Goal: Transaction & Acquisition: Purchase product/service

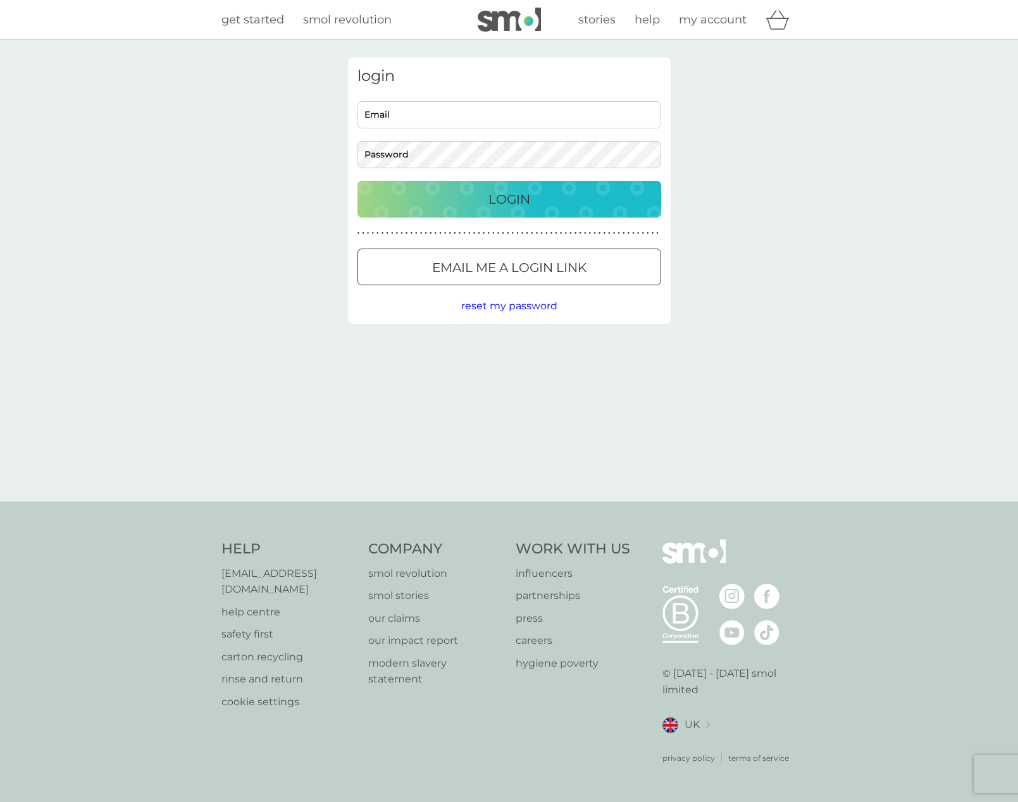
type input "[EMAIL_ADDRESS][PERSON_NAME][DOMAIN_NAME]"
click at [523, 203] on p "Login" at bounding box center [509, 199] width 42 height 20
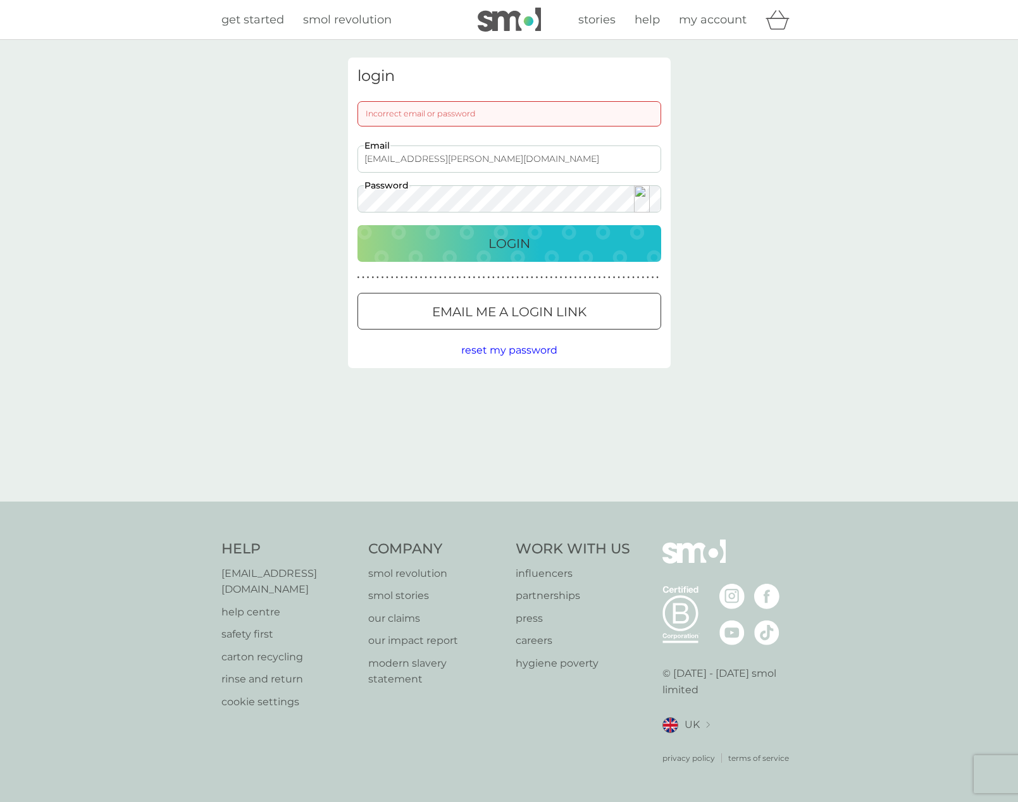
click at [510, 243] on p "Login" at bounding box center [509, 243] width 42 height 20
click at [534, 169] on input "[EMAIL_ADDRESS][PERSON_NAME][DOMAIN_NAME]" at bounding box center [509, 158] width 304 height 27
click at [330, 167] on div "login Incorrect email or password [PERSON_NAME][EMAIL_ADDRESS][PERSON_NAME][DOM…" at bounding box center [509, 271] width 1018 height 462
click at [355, 385] on div "login Incorrect email or password [PERSON_NAME][EMAIL_ADDRESS][PERSON_NAME][DOM…" at bounding box center [509, 271] width 342 height 426
click at [489, 354] on span "reset my password" at bounding box center [509, 350] width 96 height 12
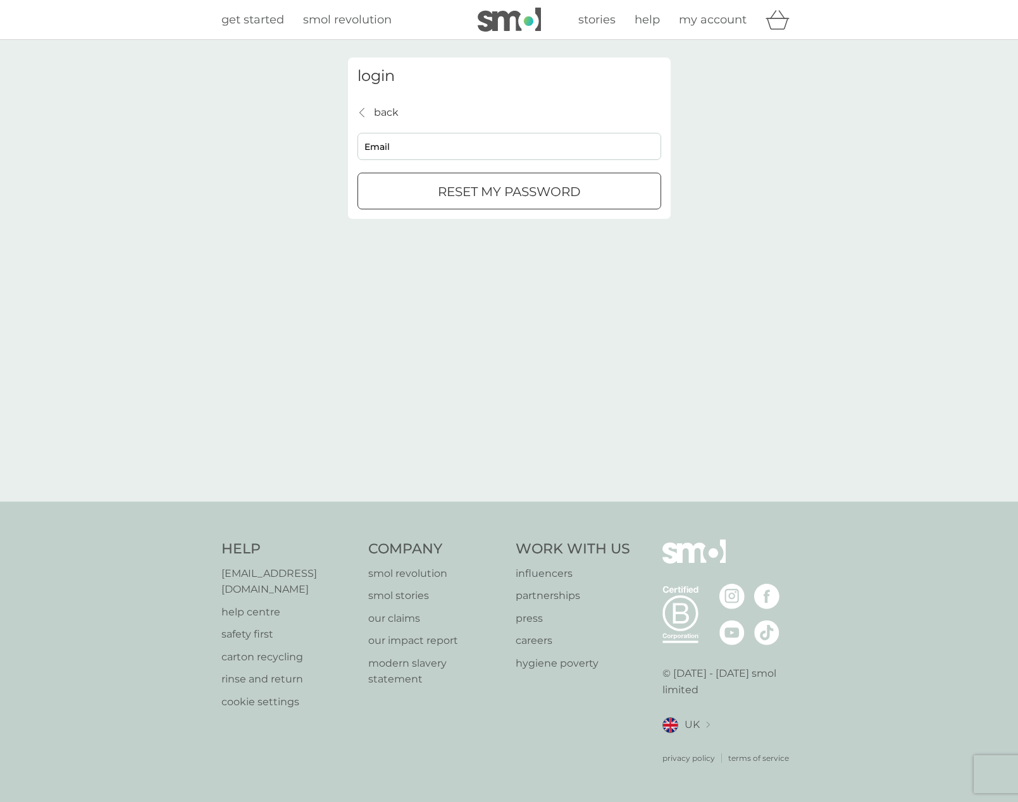
type input "[EMAIL_ADDRESS][PERSON_NAME][DOMAIN_NAME]"
click at [516, 200] on p "reset my password" at bounding box center [509, 192] width 143 height 20
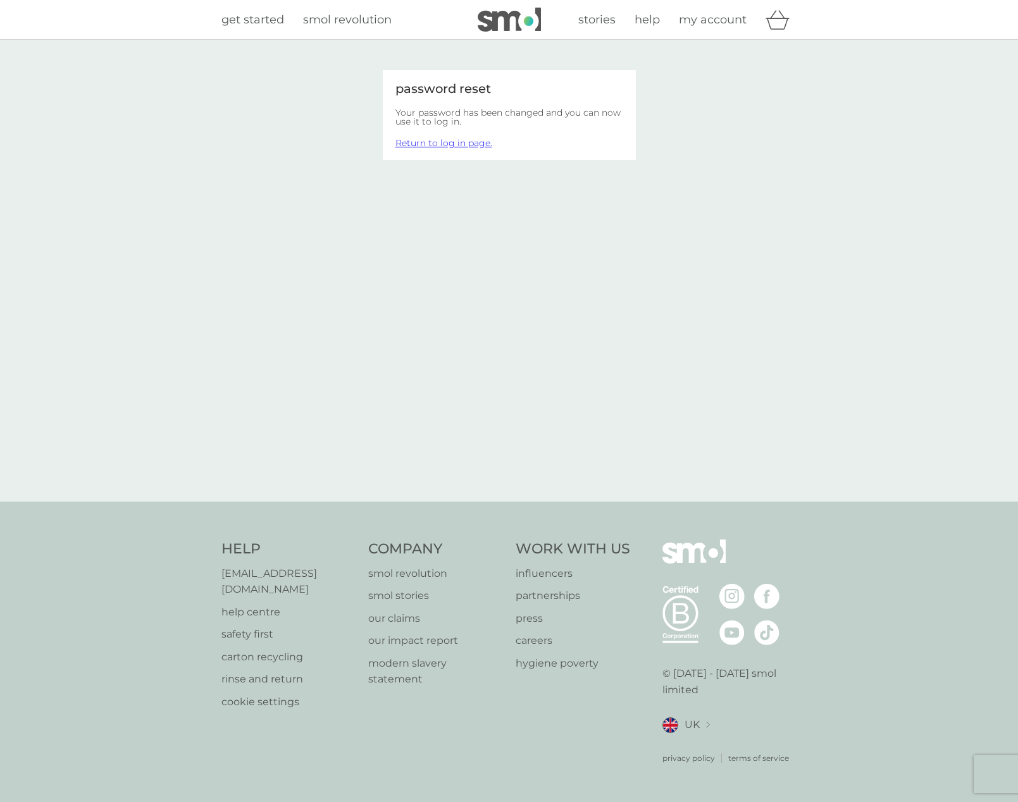
click at [469, 142] on link "Return to log in page." at bounding box center [443, 142] width 97 height 11
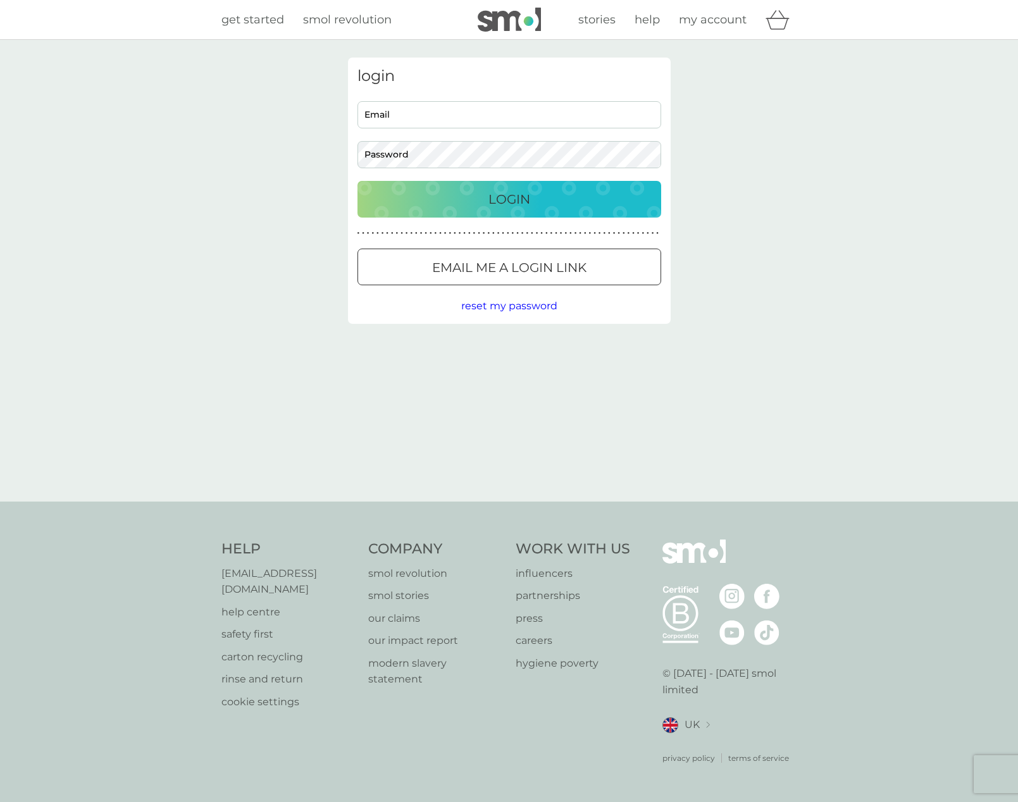
type input "Charlotte.mann@hotmail.co.uk"
click at [484, 196] on div "Login" at bounding box center [509, 199] width 278 height 20
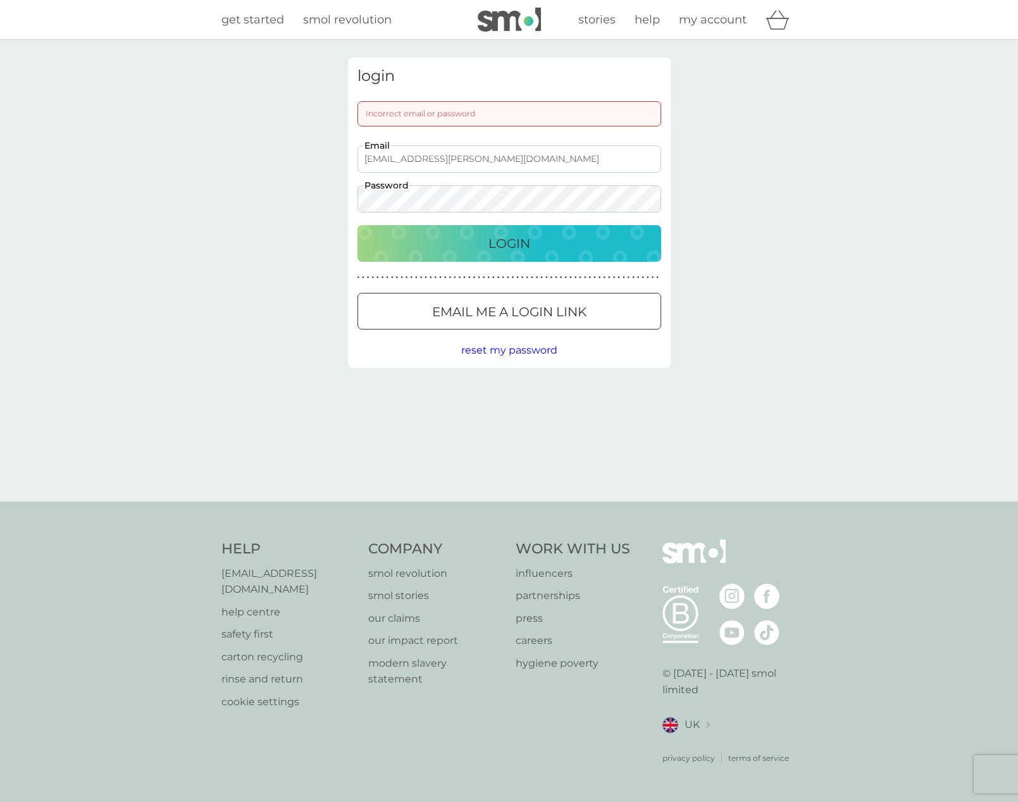
click at [357, 185] on div at bounding box center [357, 185] width 0 height 0
click at [354, 202] on div "Charlotte.mann@hotmail.co.uk Email Password" at bounding box center [508, 178] width 313 height 67
click at [484, 254] on button "Login" at bounding box center [509, 243] width 304 height 37
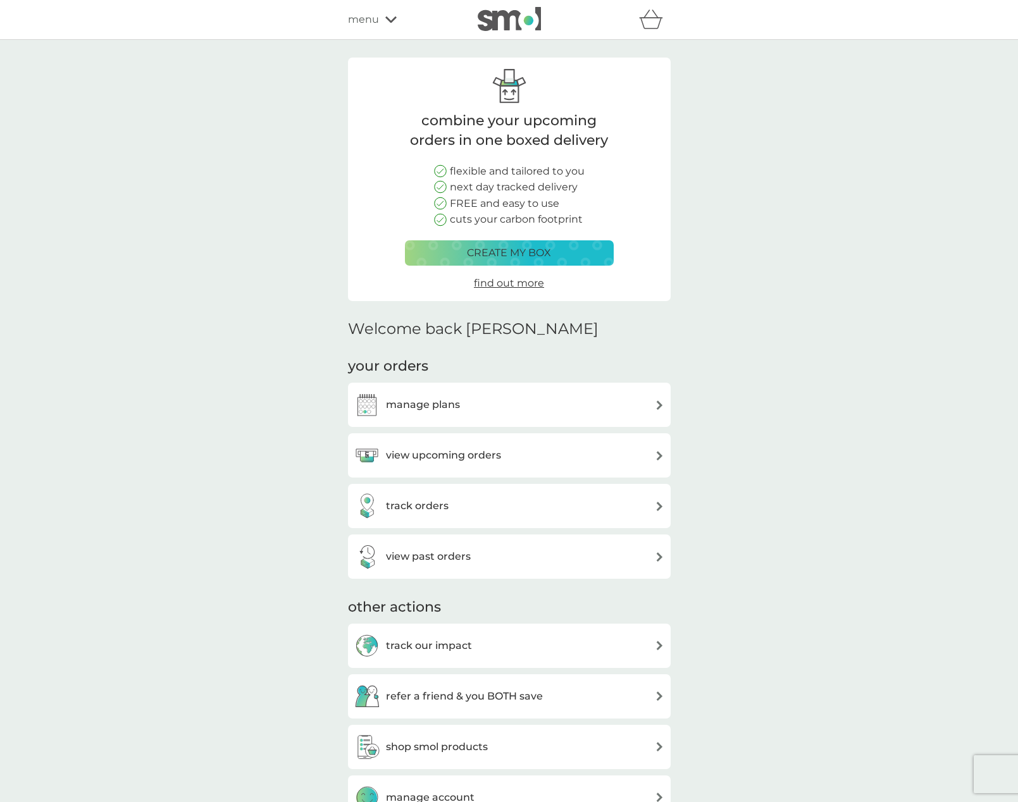
click at [504, 397] on div "manage plans" at bounding box center [509, 404] width 310 height 25
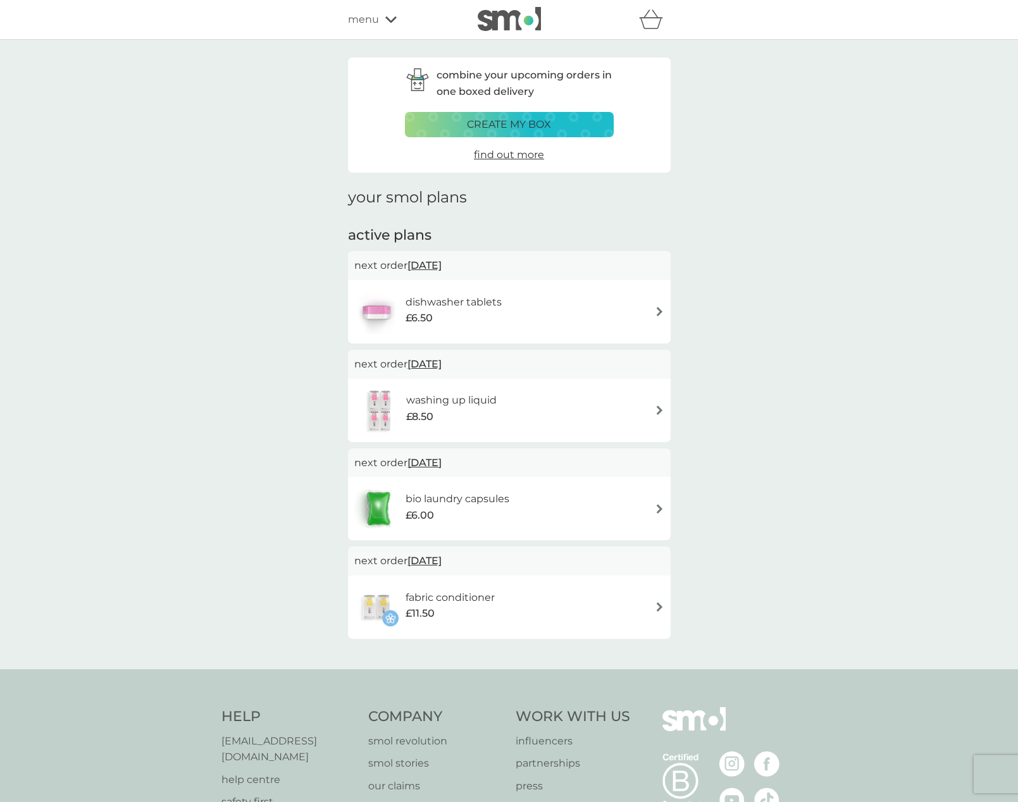
click at [534, 617] on div "fabric conditioner £11.50" at bounding box center [509, 607] width 310 height 44
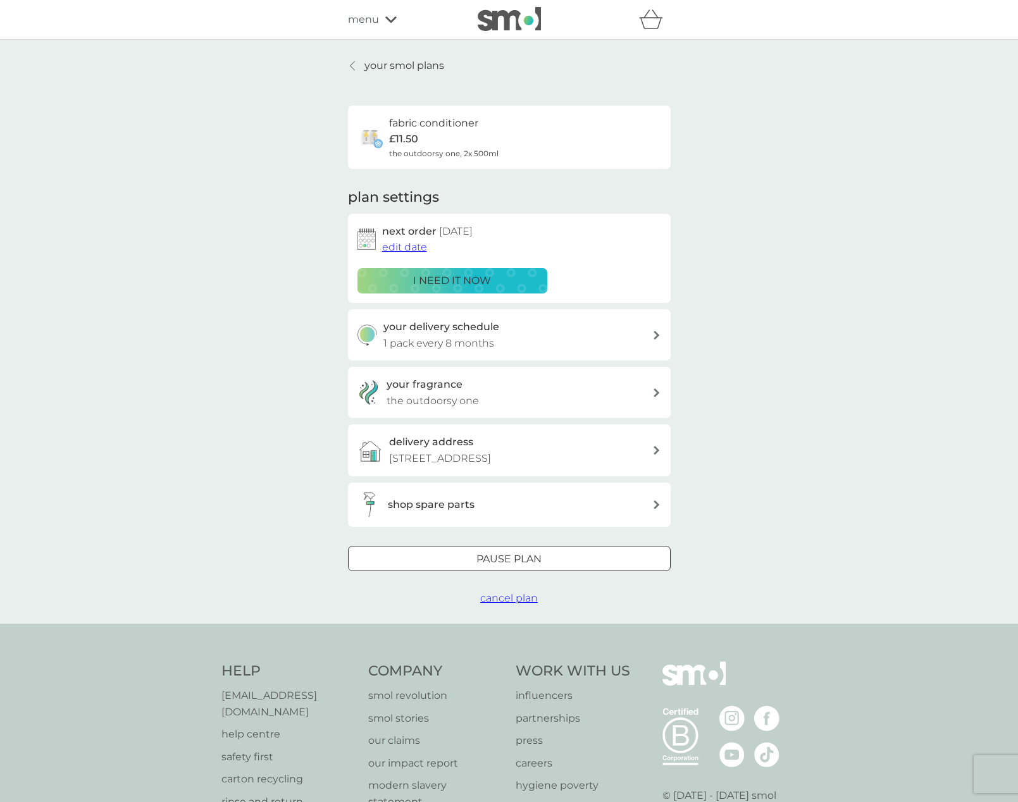
click at [586, 383] on div "your fragrance the outdoorsy one" at bounding box center [519, 392] width 266 height 32
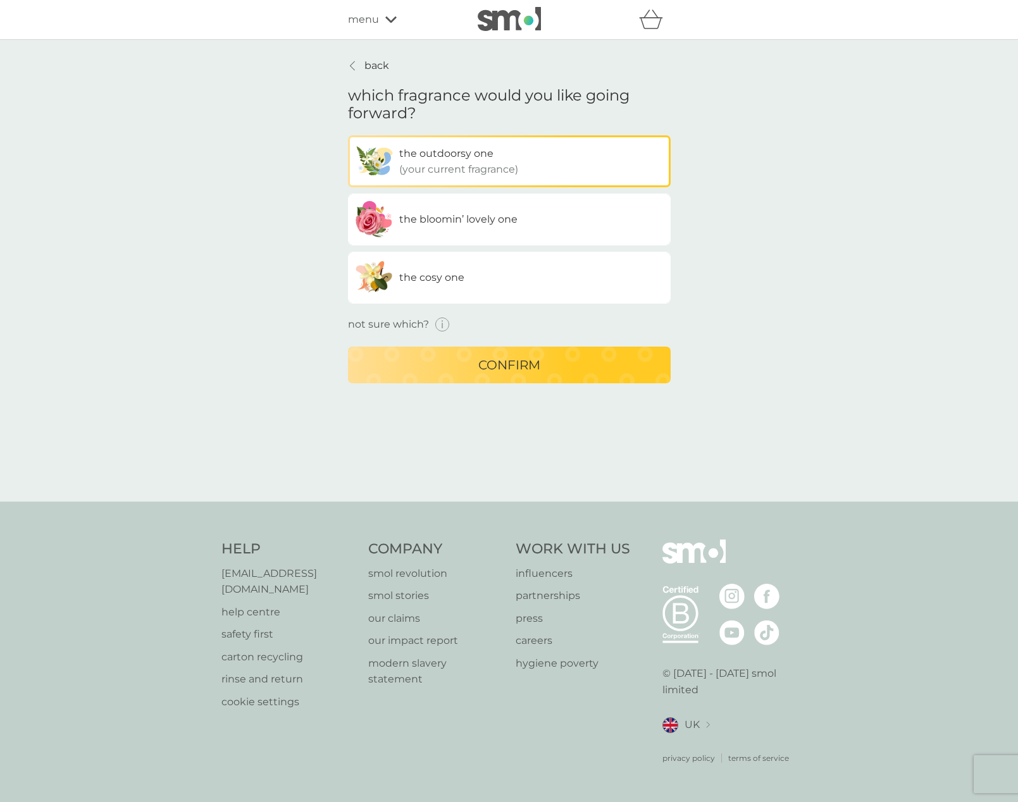
click at [448, 322] on icon "button" at bounding box center [442, 324] width 15 height 15
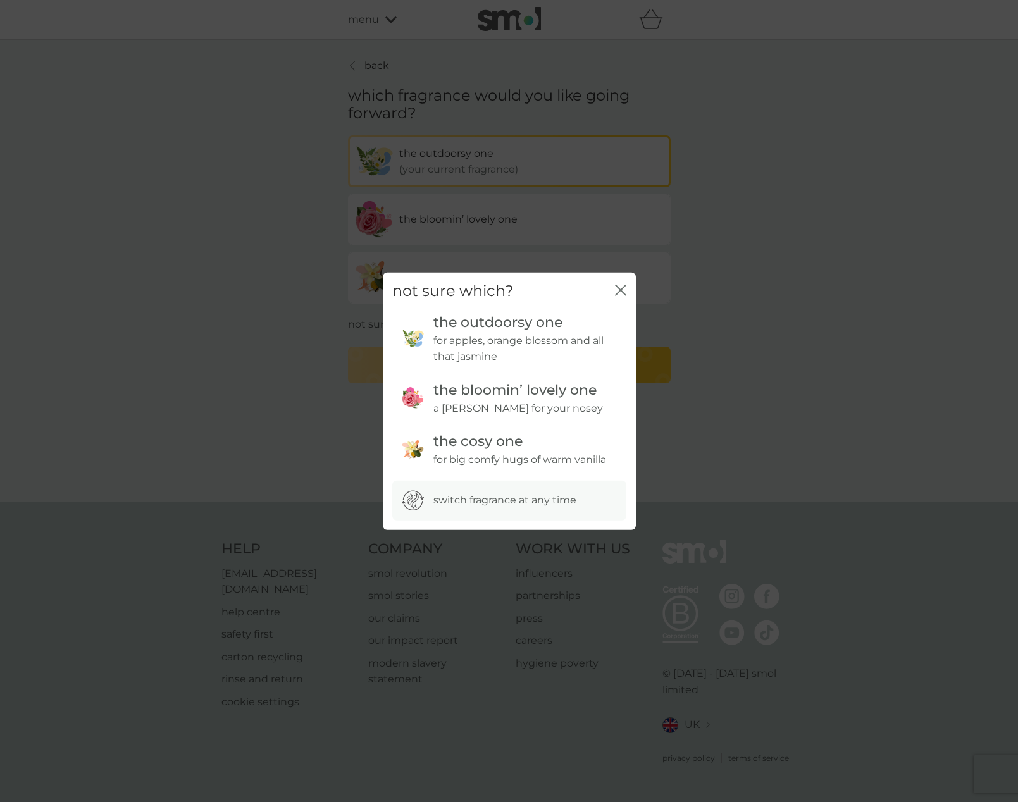
click at [621, 293] on icon "close" at bounding box center [620, 290] width 11 height 11
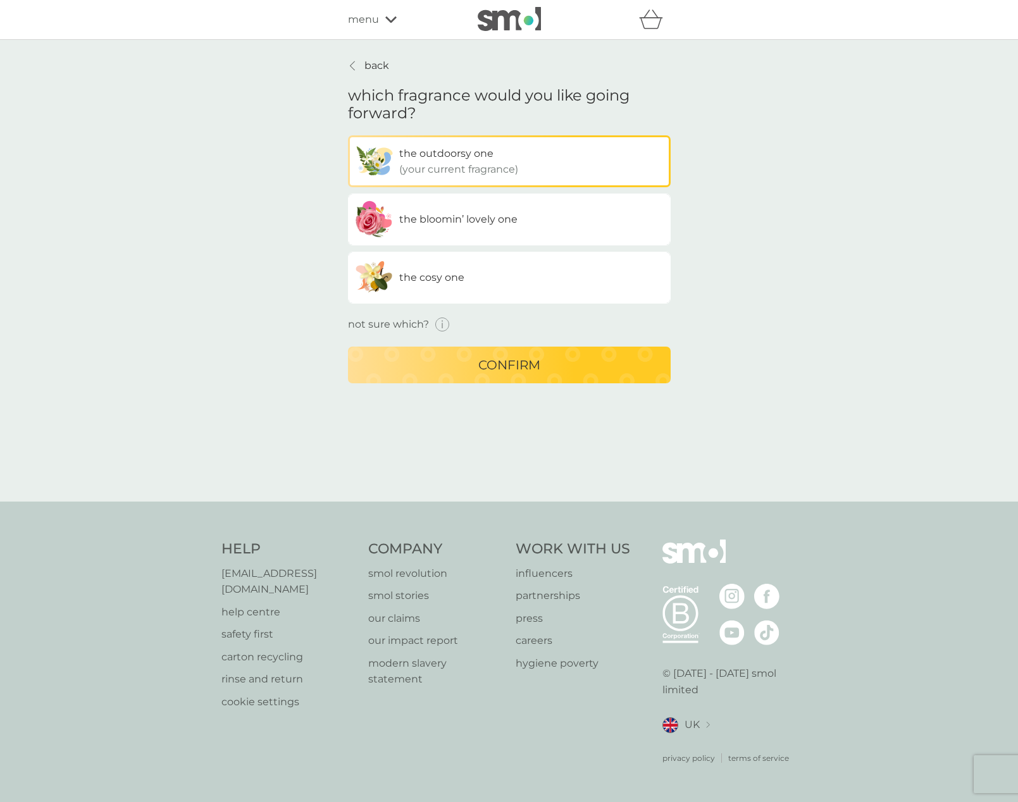
click at [374, 61] on p "back" at bounding box center [376, 66] width 25 height 16
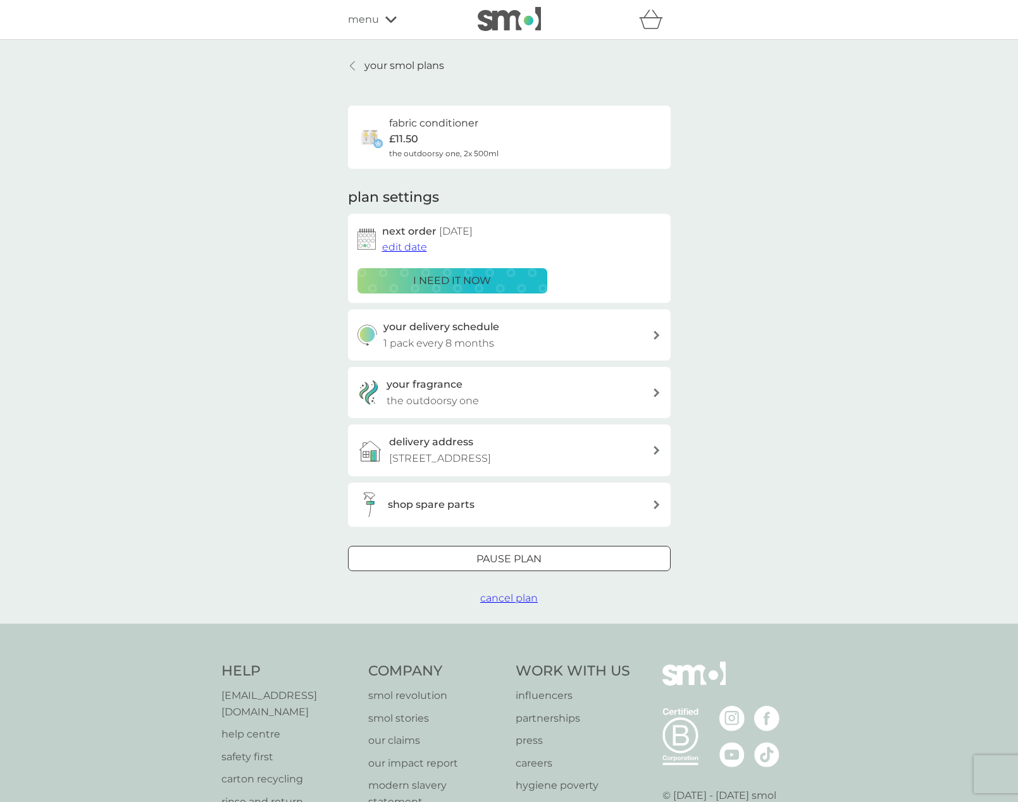
click at [371, 58] on p "your smol plans" at bounding box center [404, 66] width 80 height 16
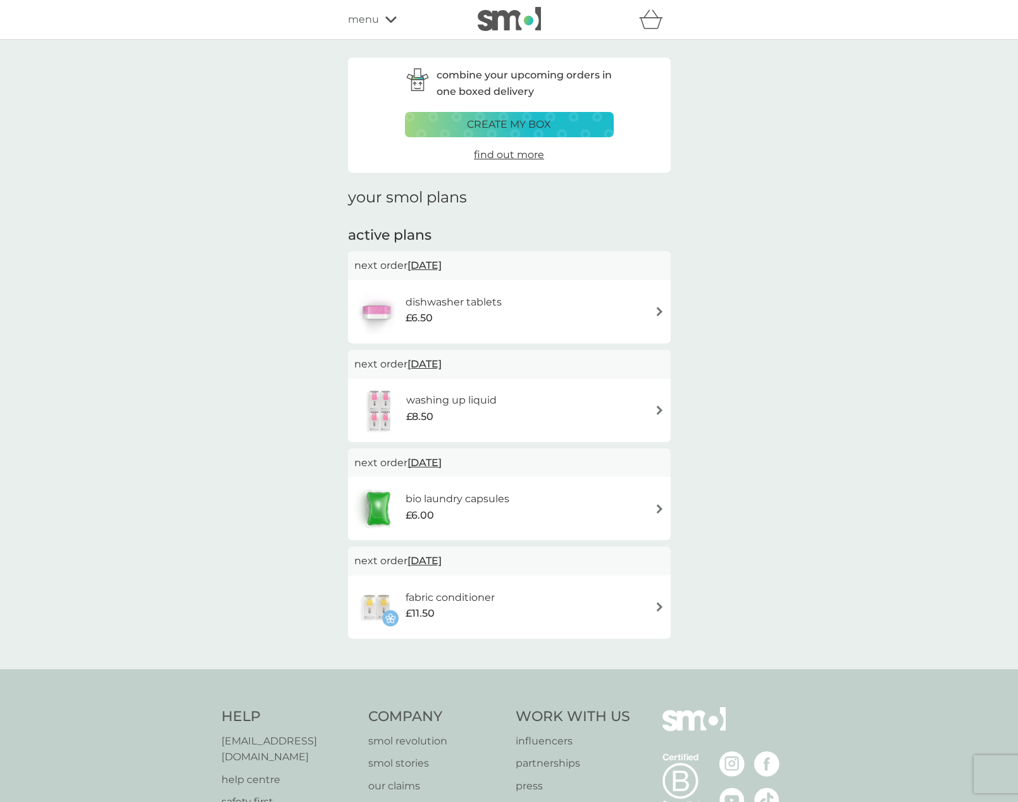
click at [495, 502] on h6 "bio laundry capsules" at bounding box center [457, 499] width 104 height 16
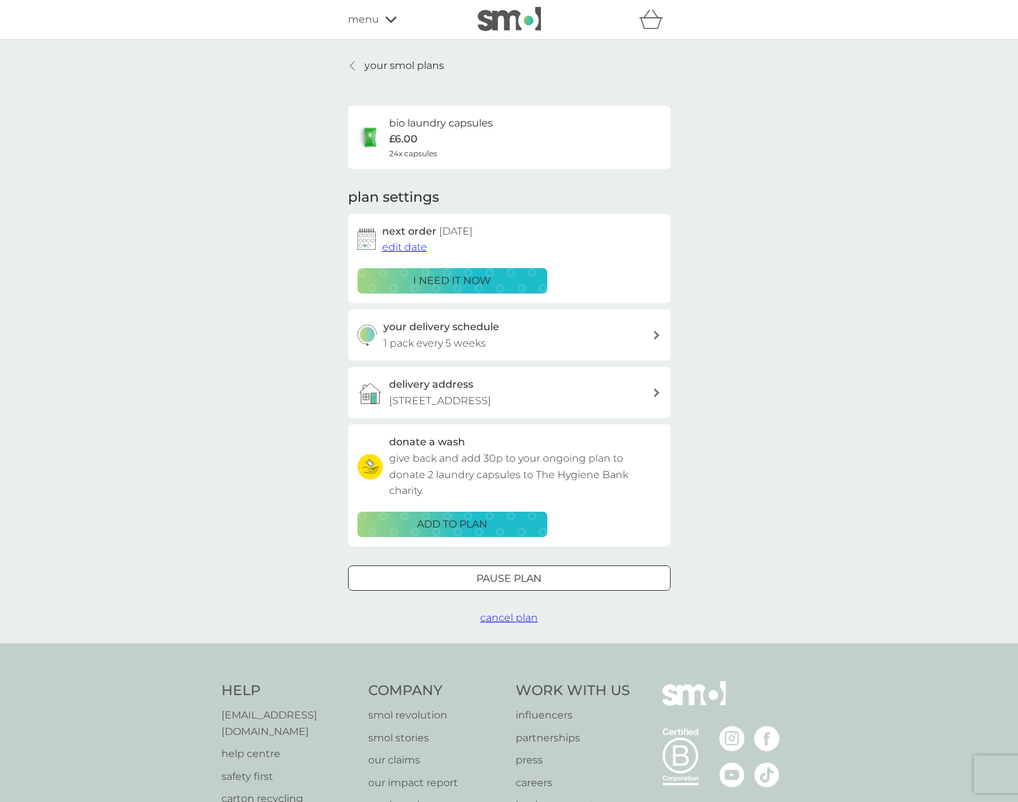
click at [358, 61] on link "your smol plans" at bounding box center [396, 66] width 96 height 16
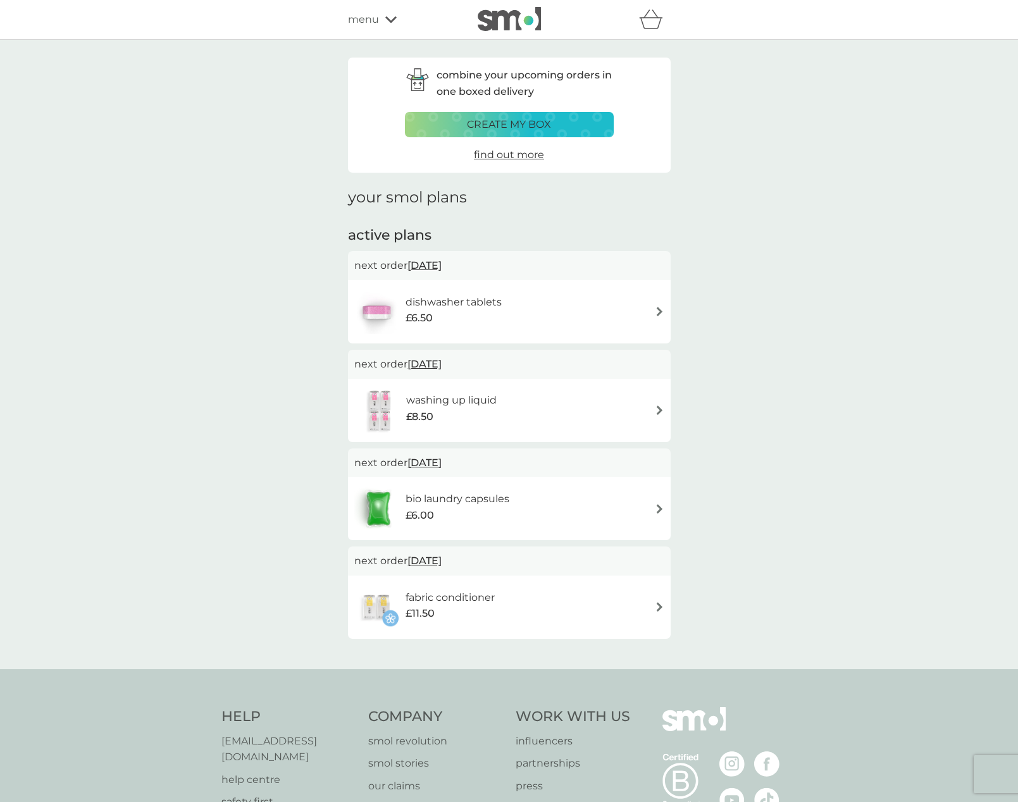
click at [508, 395] on div "washing up liquid £8.50" at bounding box center [457, 409] width 103 height 35
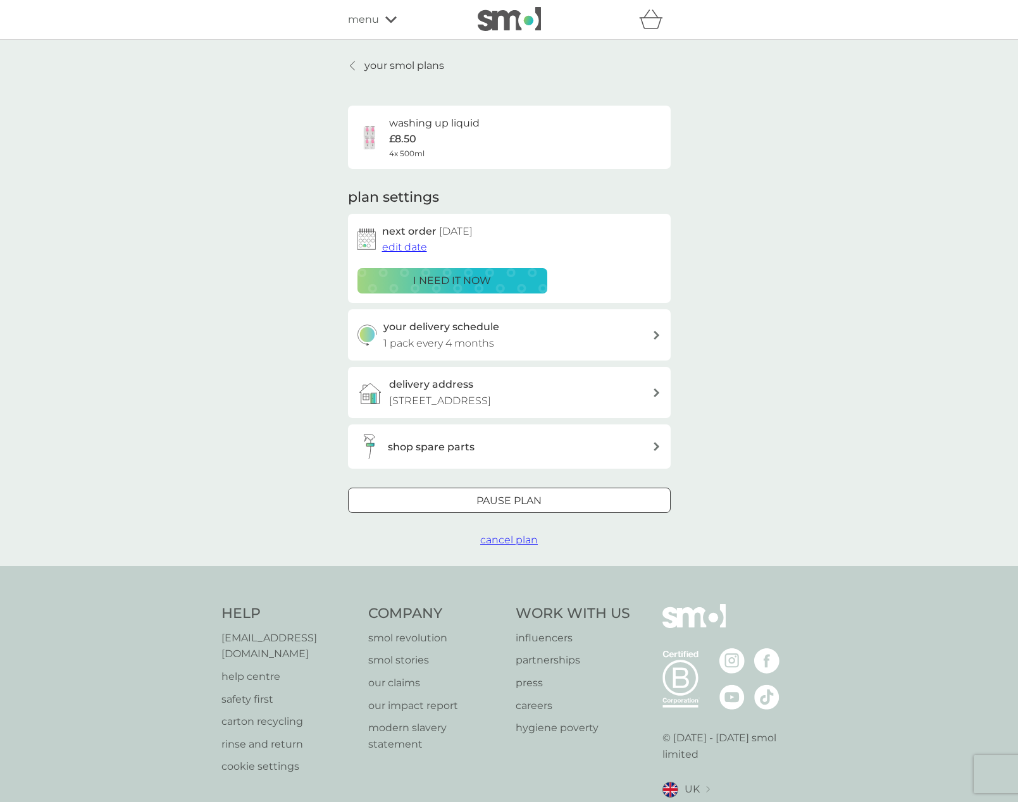
click at [411, 63] on p "your smol plans" at bounding box center [404, 66] width 80 height 16
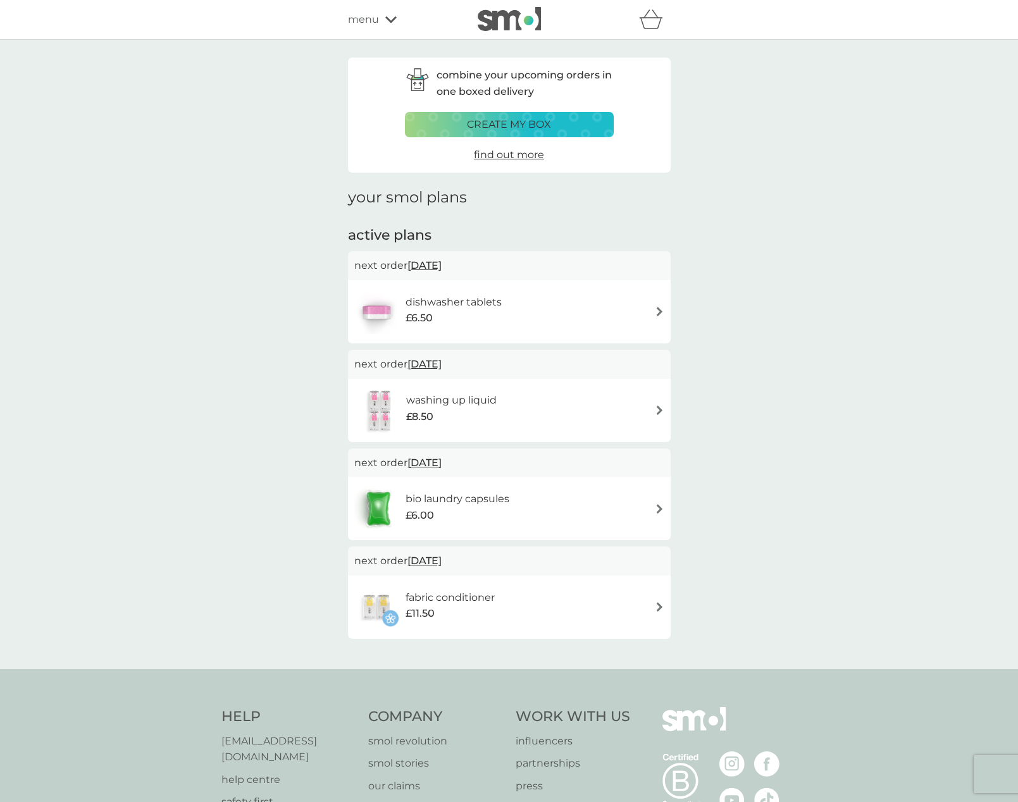
click at [481, 324] on div "£6.50" at bounding box center [453, 318] width 96 height 16
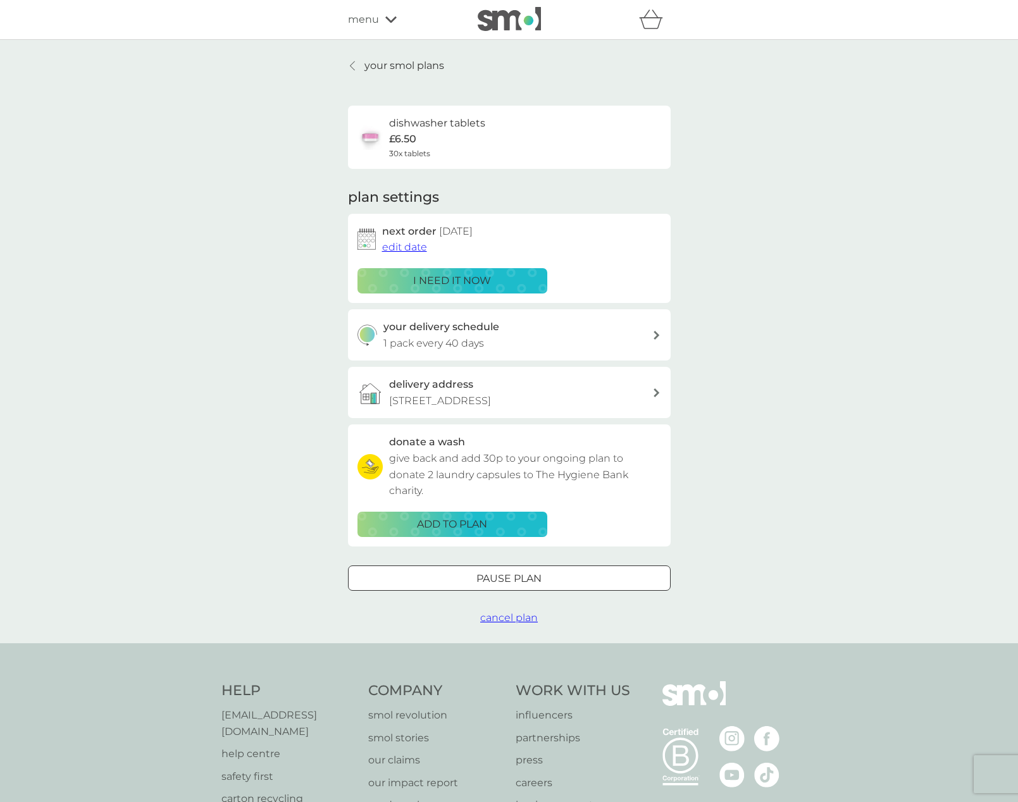
click at [377, 68] on p "your smol plans" at bounding box center [404, 66] width 80 height 16
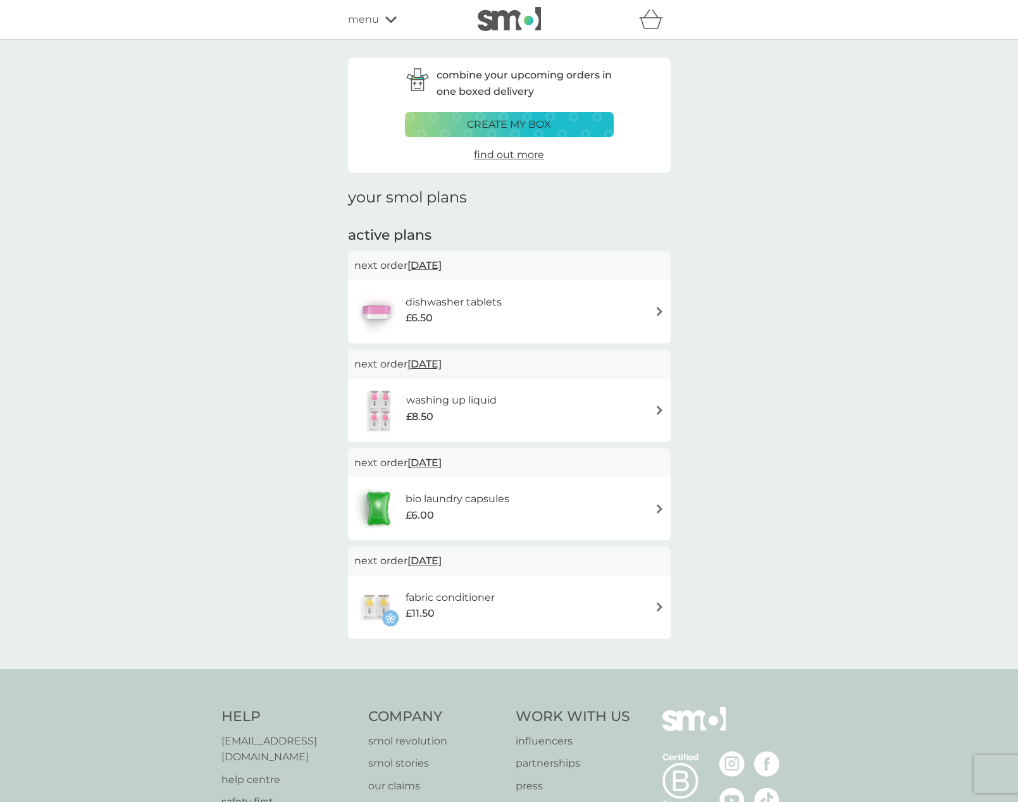
click at [378, 19] on span "menu" at bounding box center [363, 19] width 31 height 16
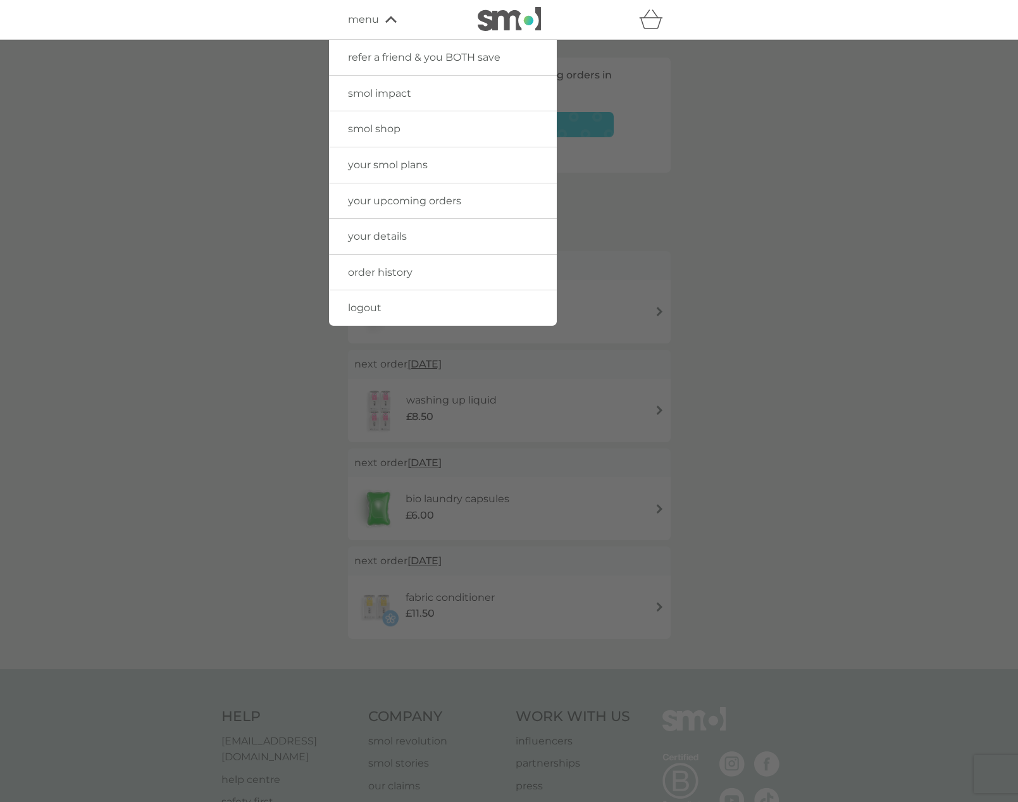
click at [388, 128] on span "smol shop" at bounding box center [374, 129] width 52 height 12
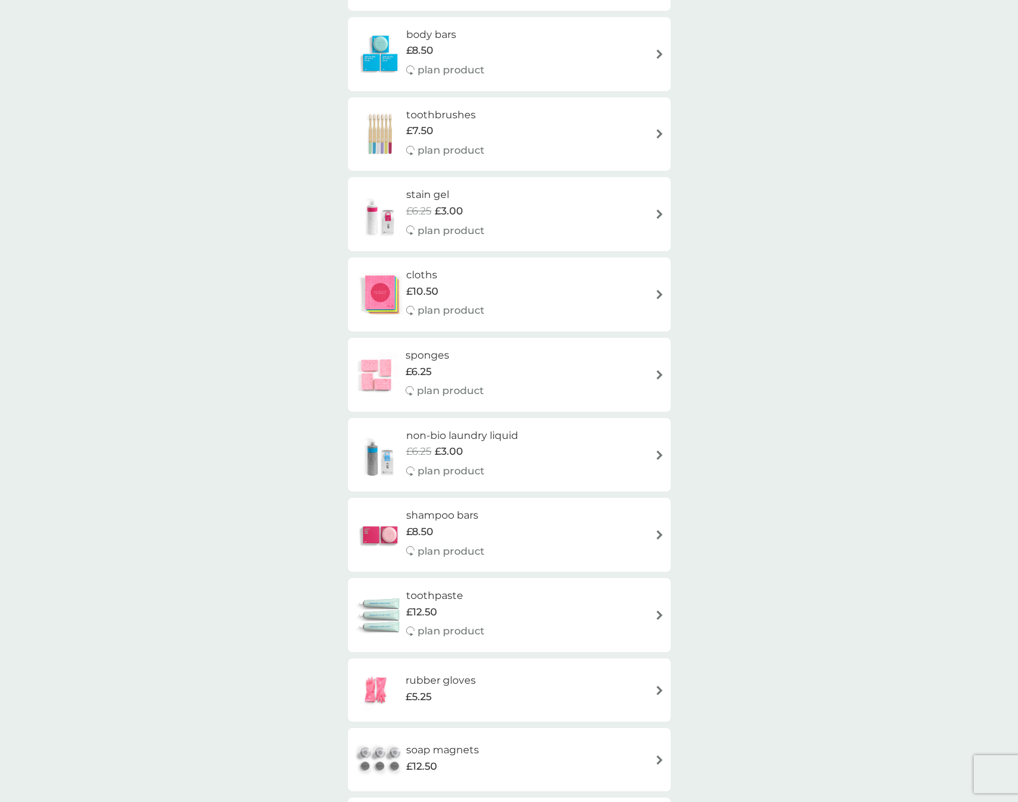
scroll to position [1135, 0]
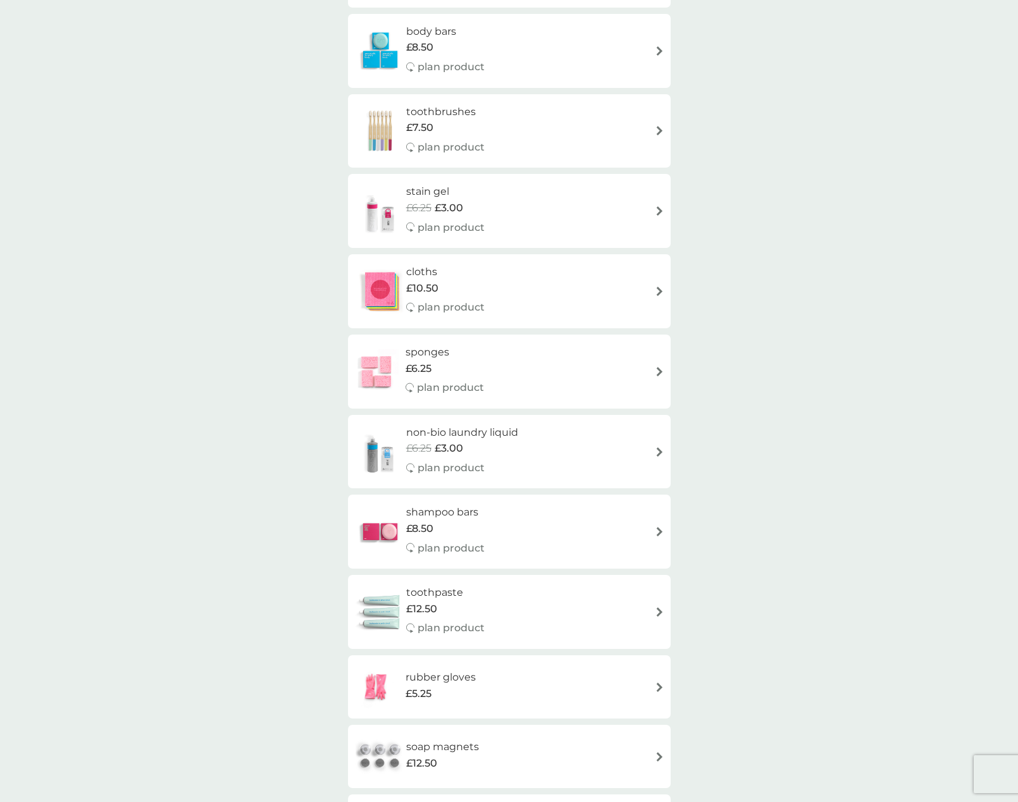
click at [471, 296] on div "cloths £10.50 plan product" at bounding box center [451, 291] width 91 height 55
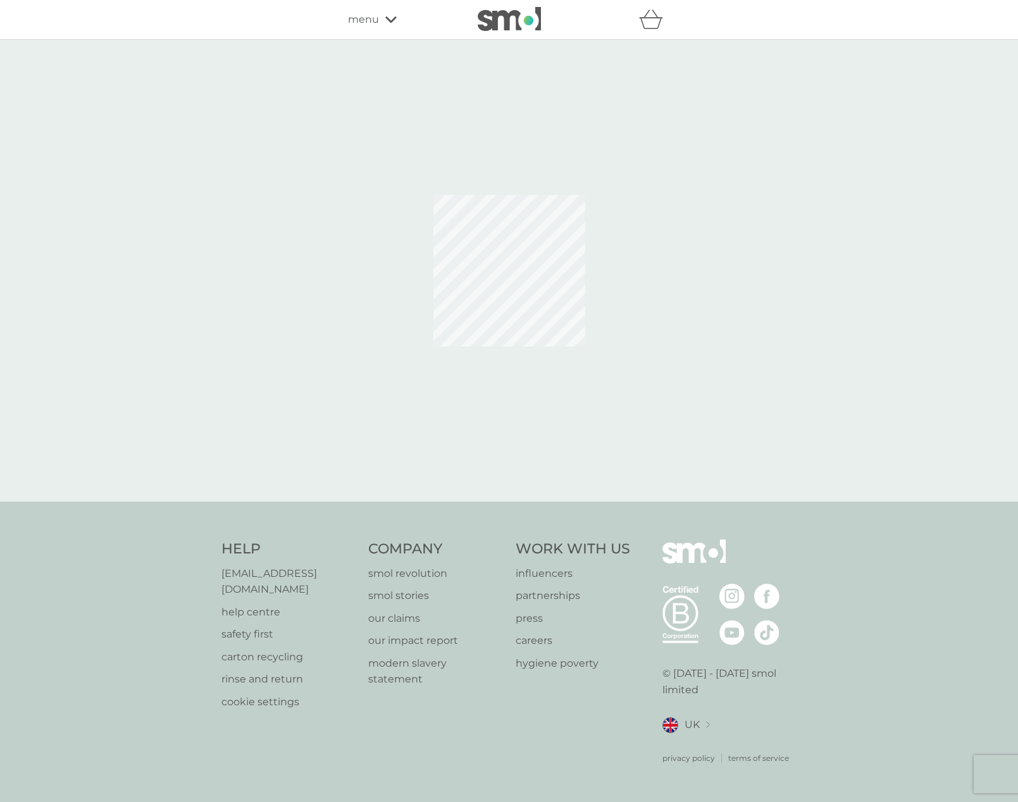
select select "91"
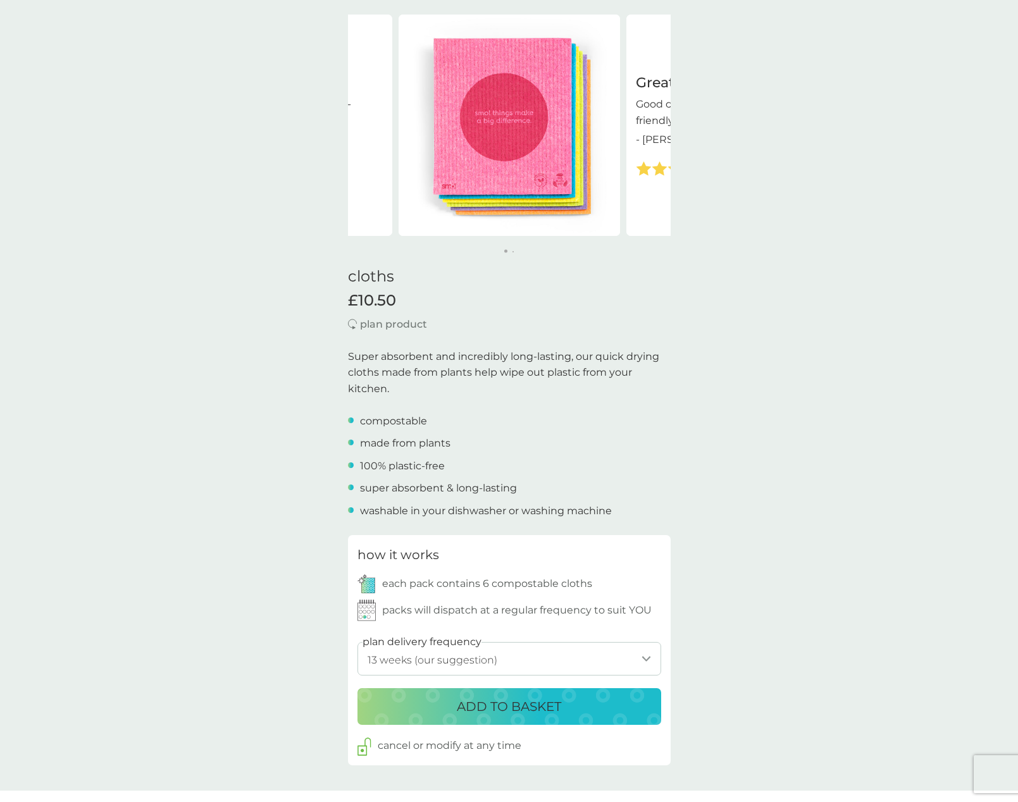
scroll to position [116, 0]
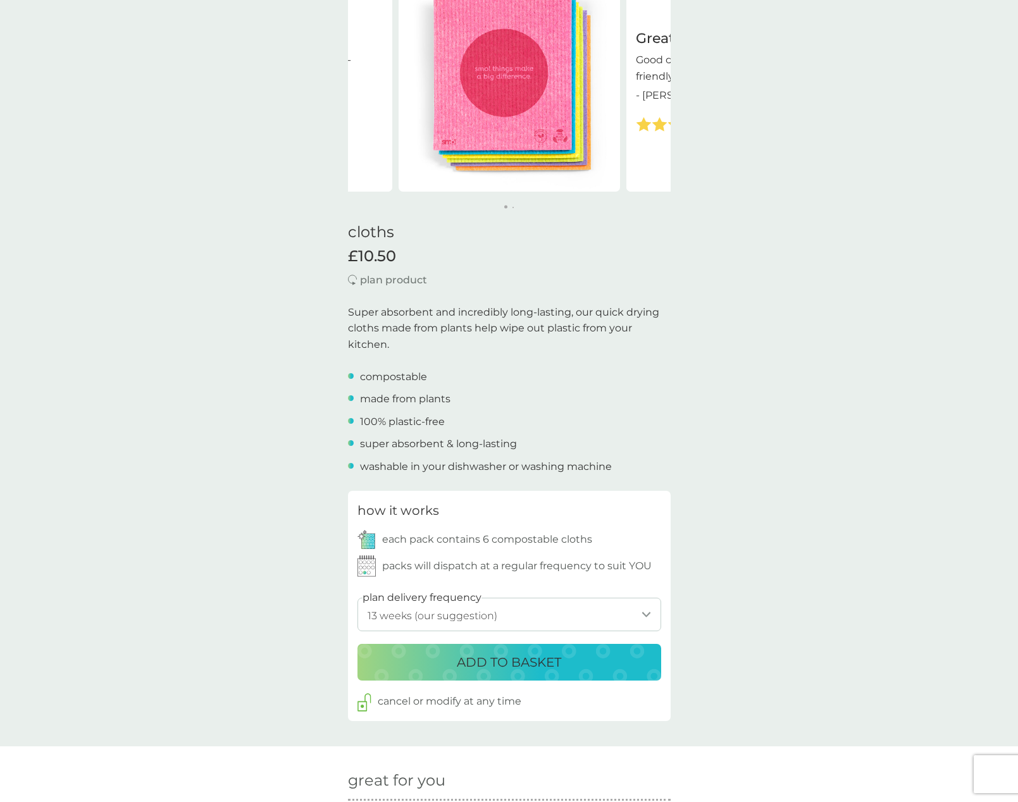
click at [521, 656] on p "ADD TO BASKET" at bounding box center [509, 662] width 104 height 20
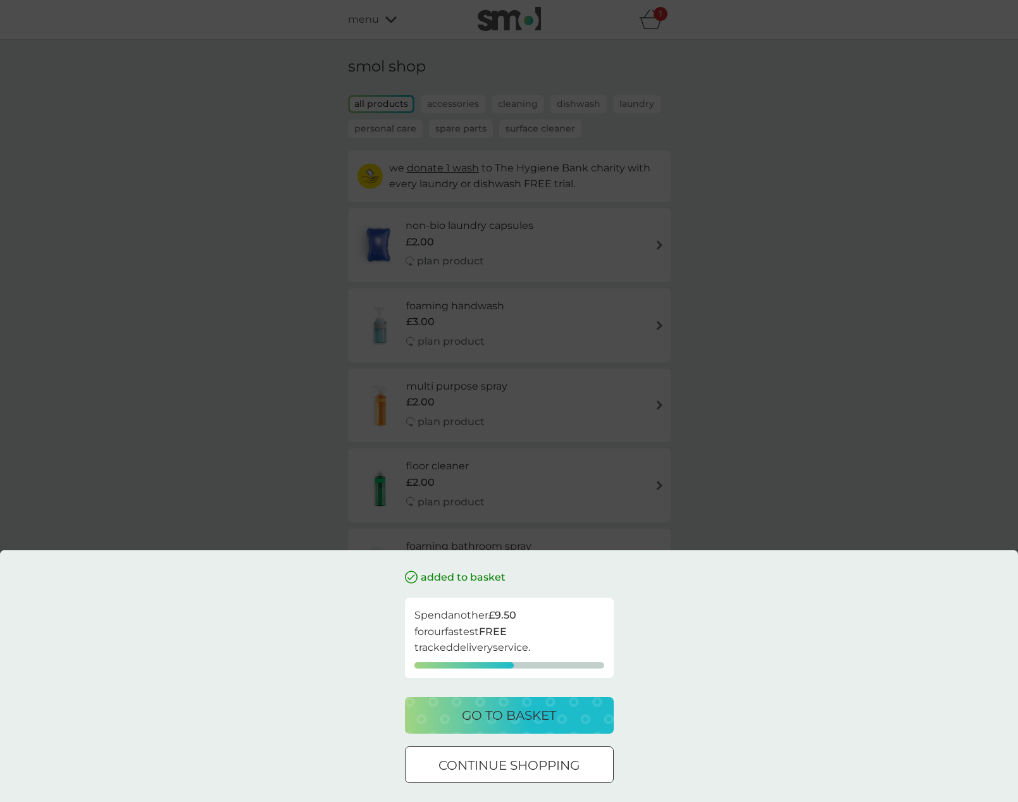
click at [520, 765] on div at bounding box center [509, 765] width 46 height 13
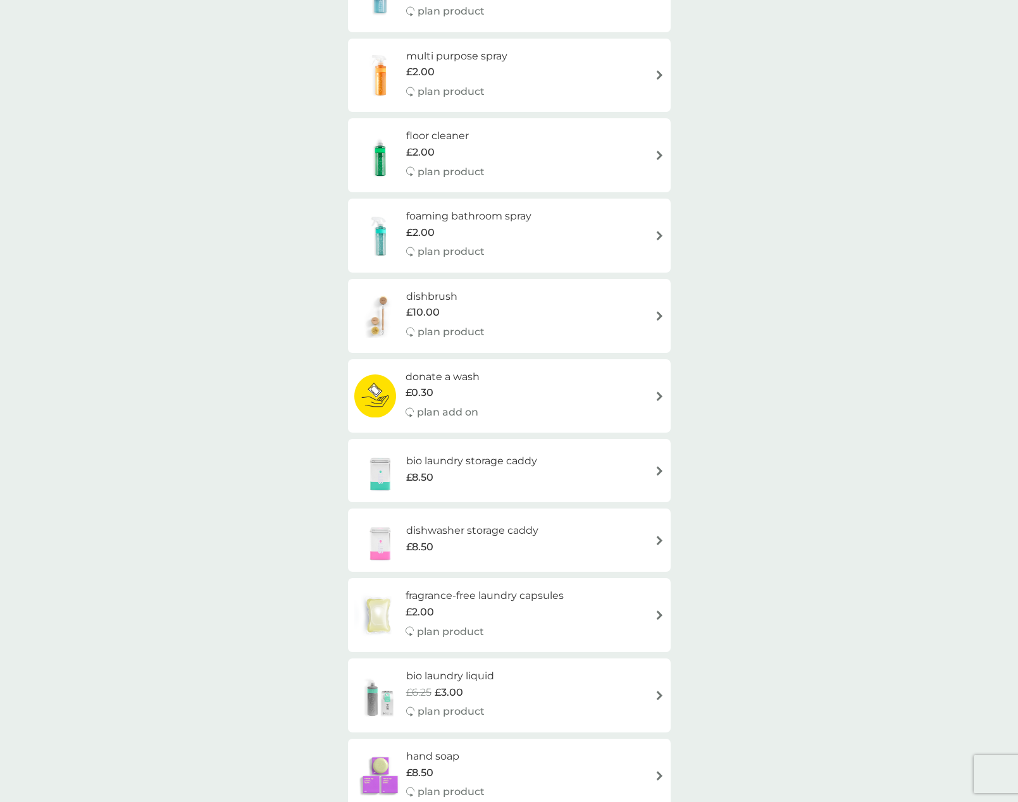
scroll to position [326, 0]
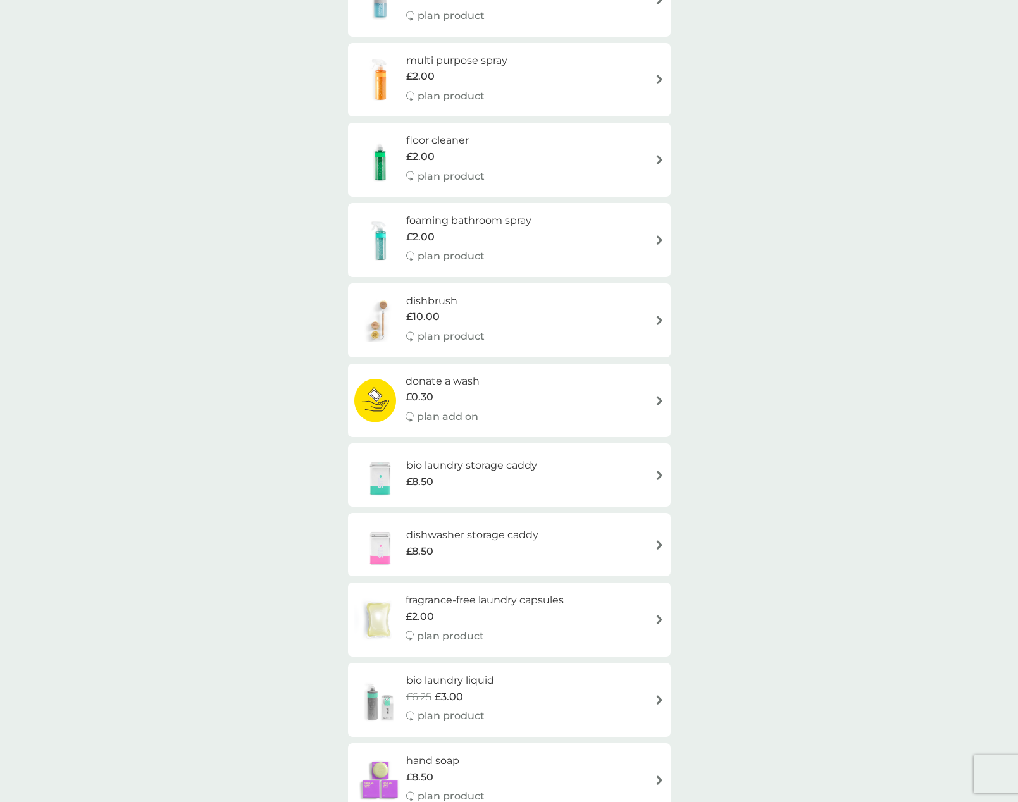
click at [519, 166] on div "floor cleaner £2.00 plan product" at bounding box center [509, 159] width 310 height 55
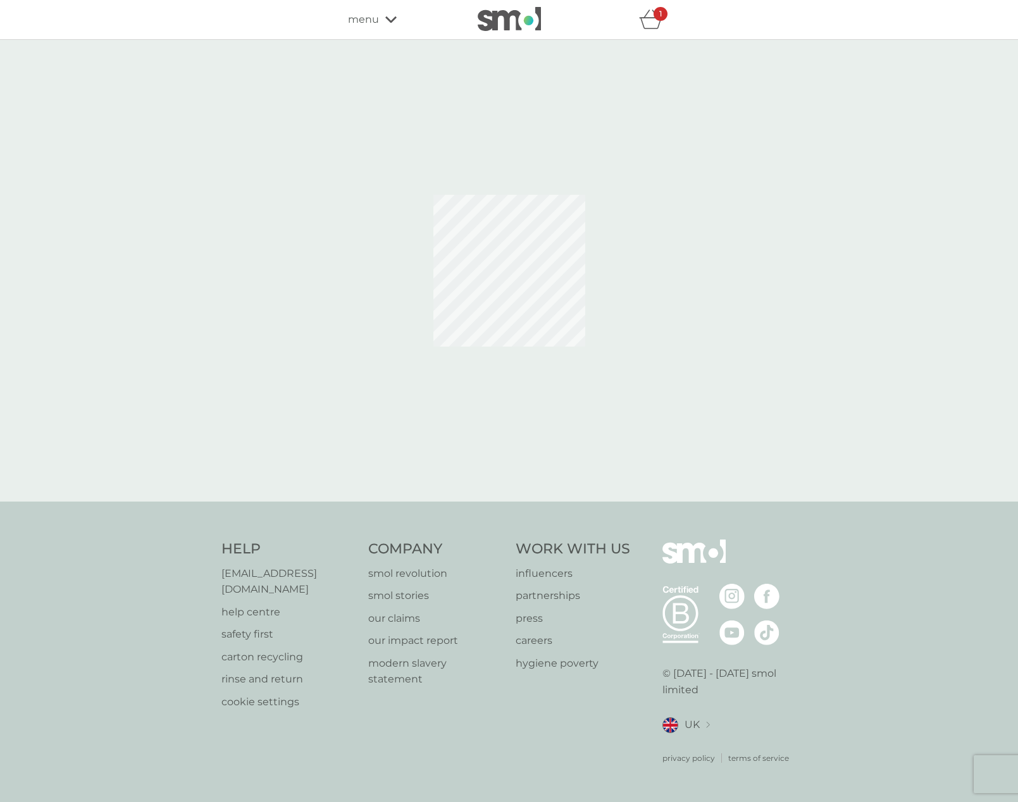
select select "84"
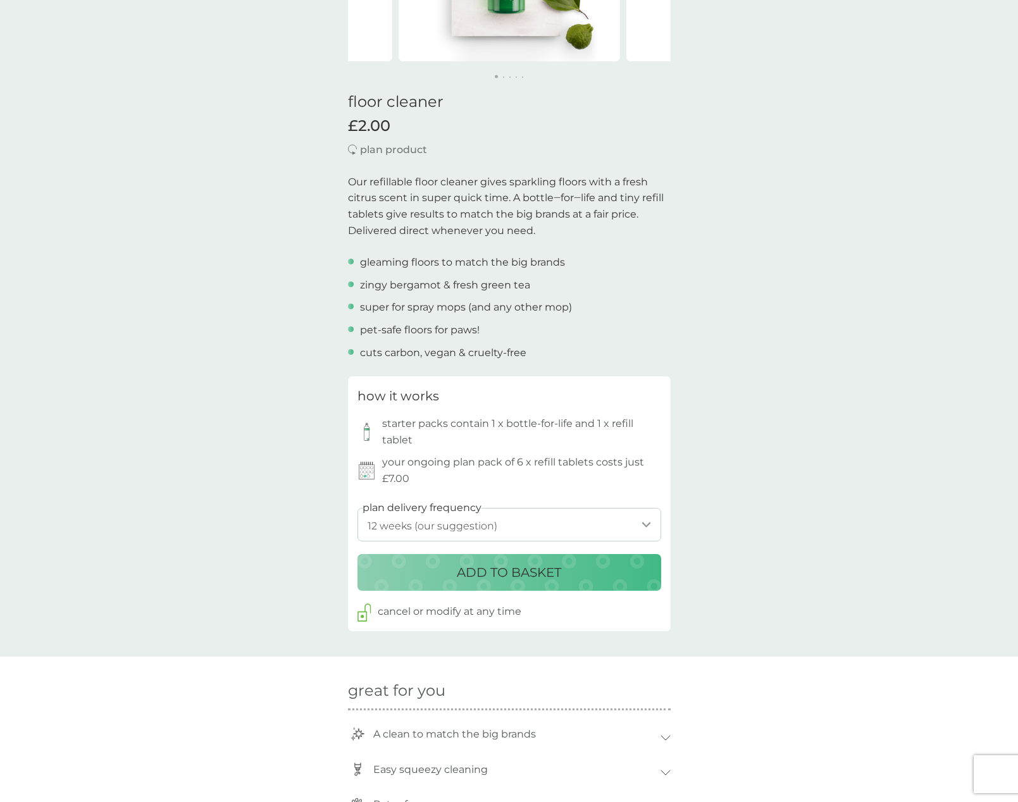
scroll to position [248, 0]
click at [531, 568] on p "ADD TO BASKET" at bounding box center [509, 571] width 104 height 20
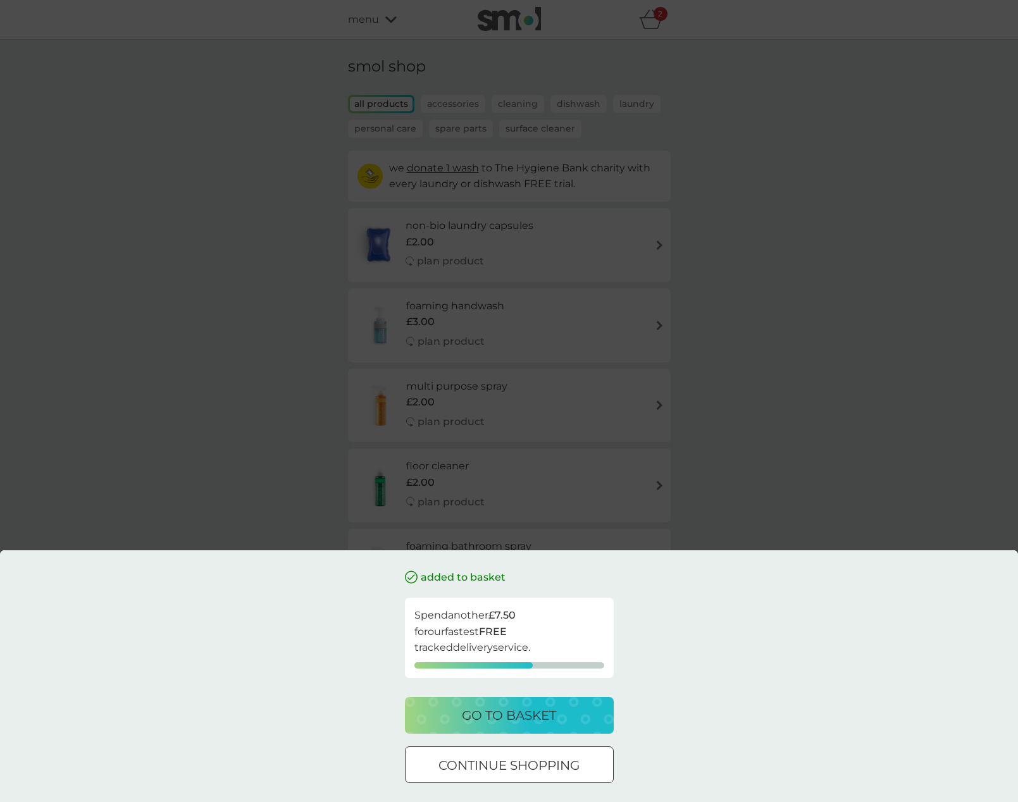
click at [525, 767] on div at bounding box center [509, 765] width 46 height 13
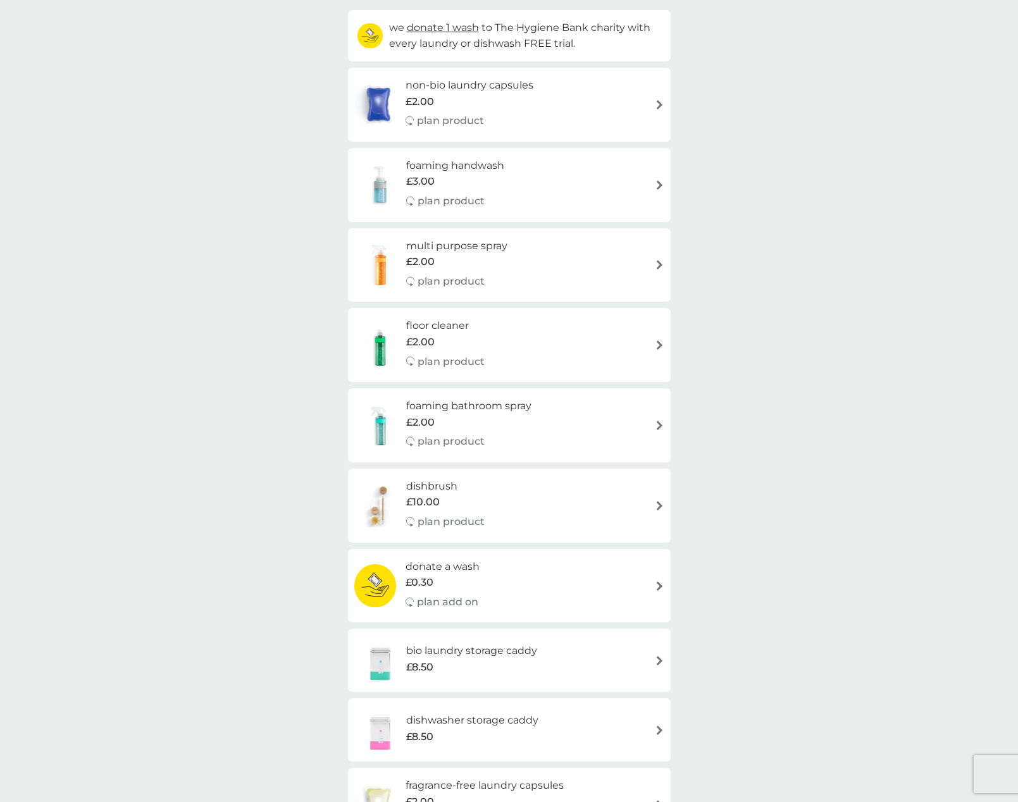
scroll to position [142, 0]
click at [572, 510] on div "dishbrush £10.00 plan product" at bounding box center [509, 503] width 310 height 55
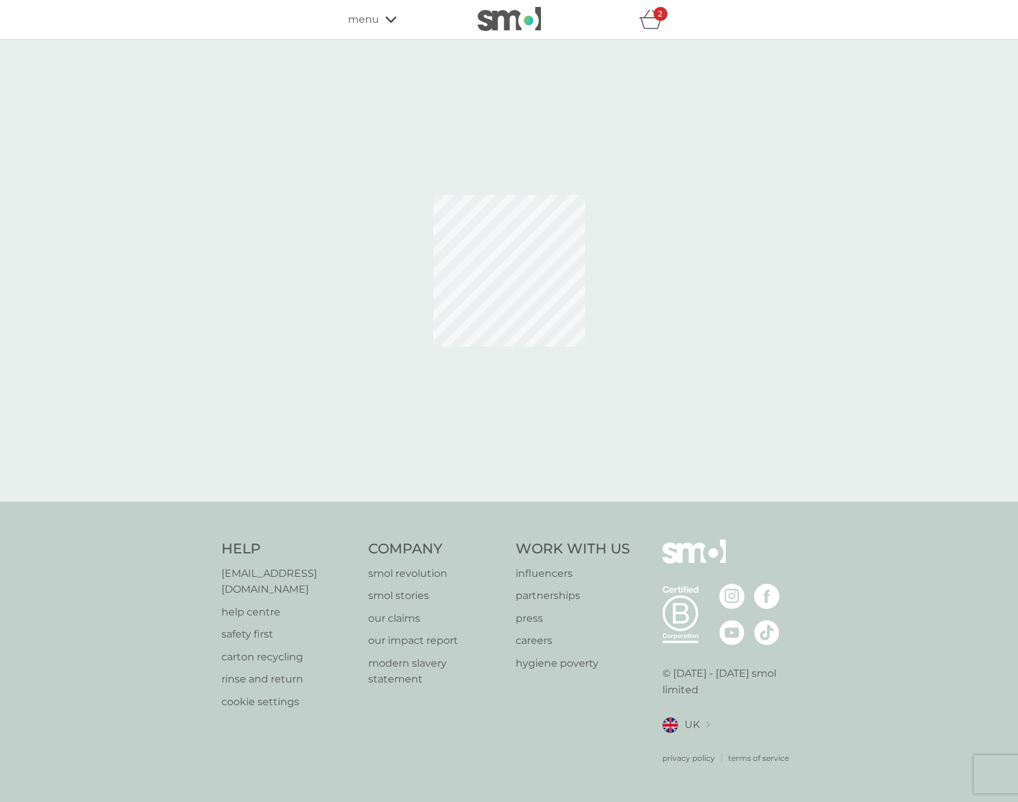
select select "245"
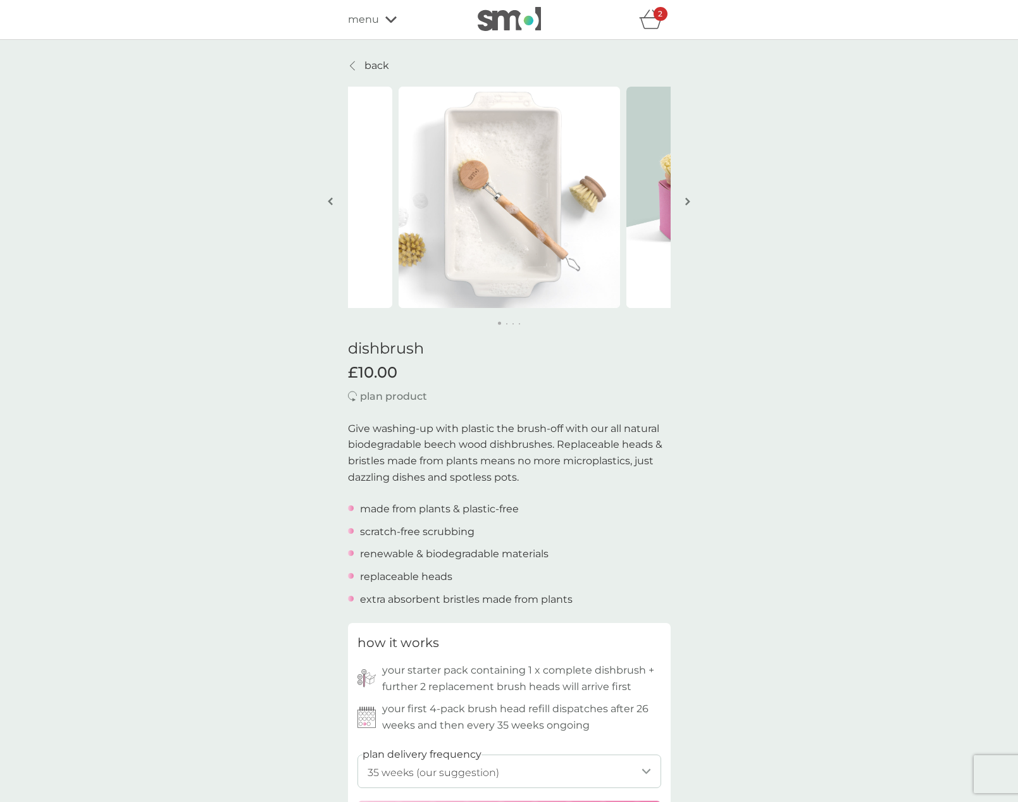
scroll to position [35, 0]
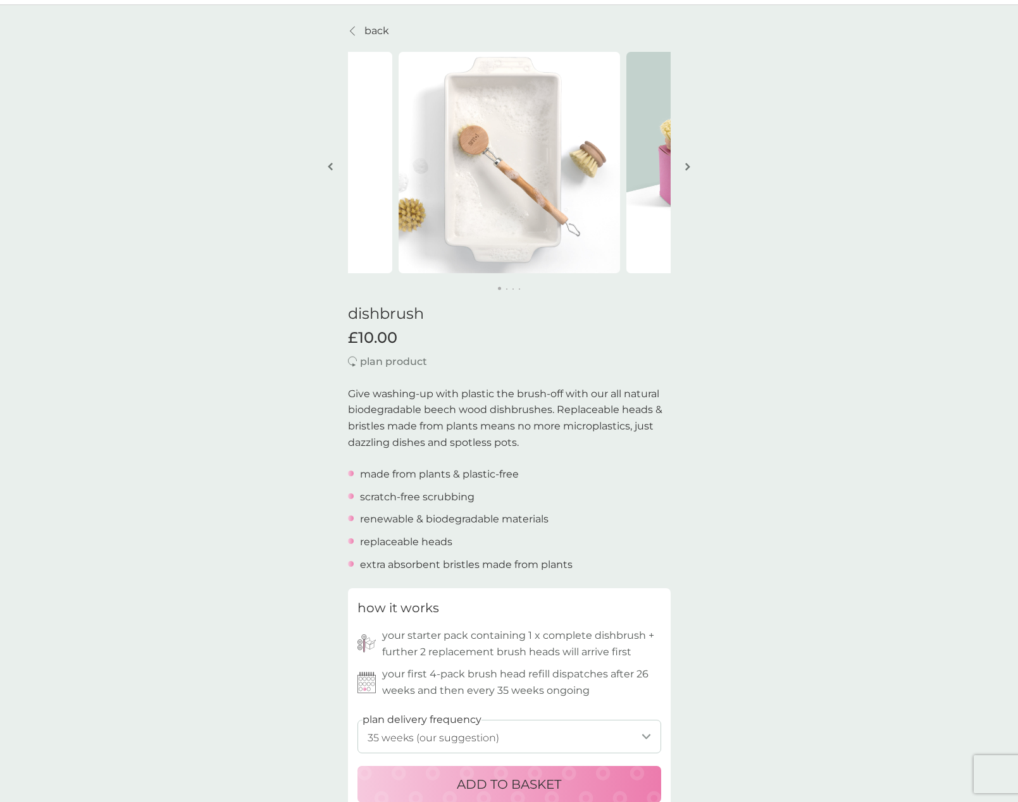
click at [683, 171] on button "button" at bounding box center [687, 167] width 9 height 63
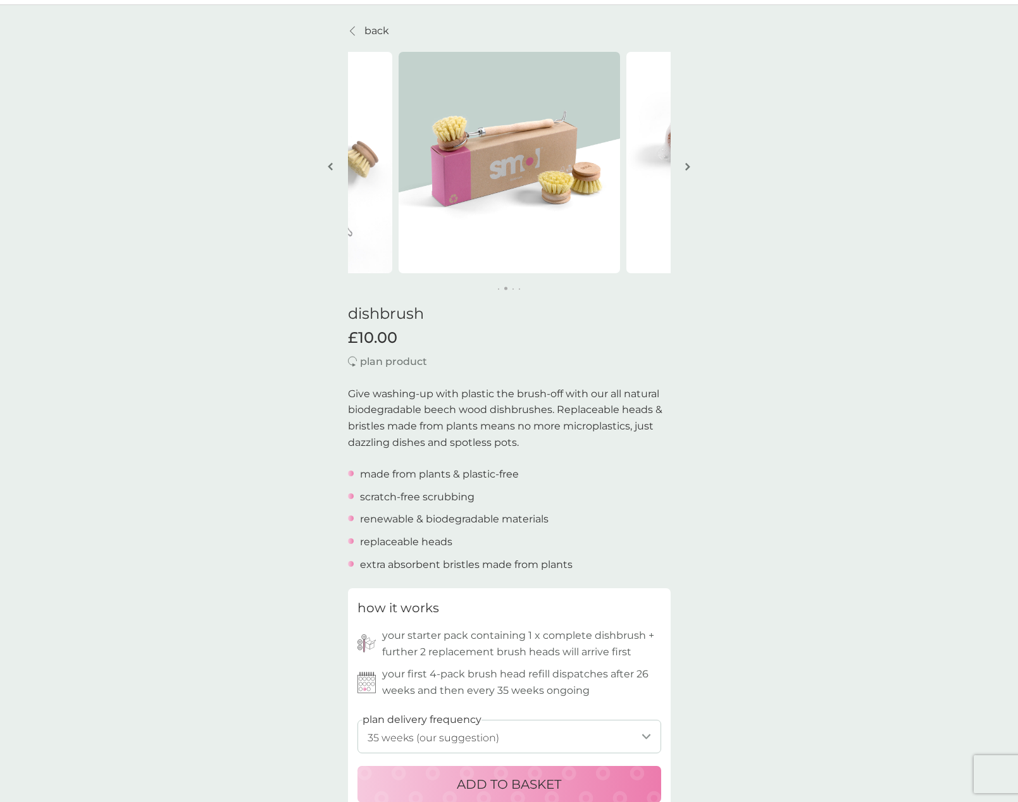
click at [683, 171] on button "button" at bounding box center [687, 167] width 9 height 63
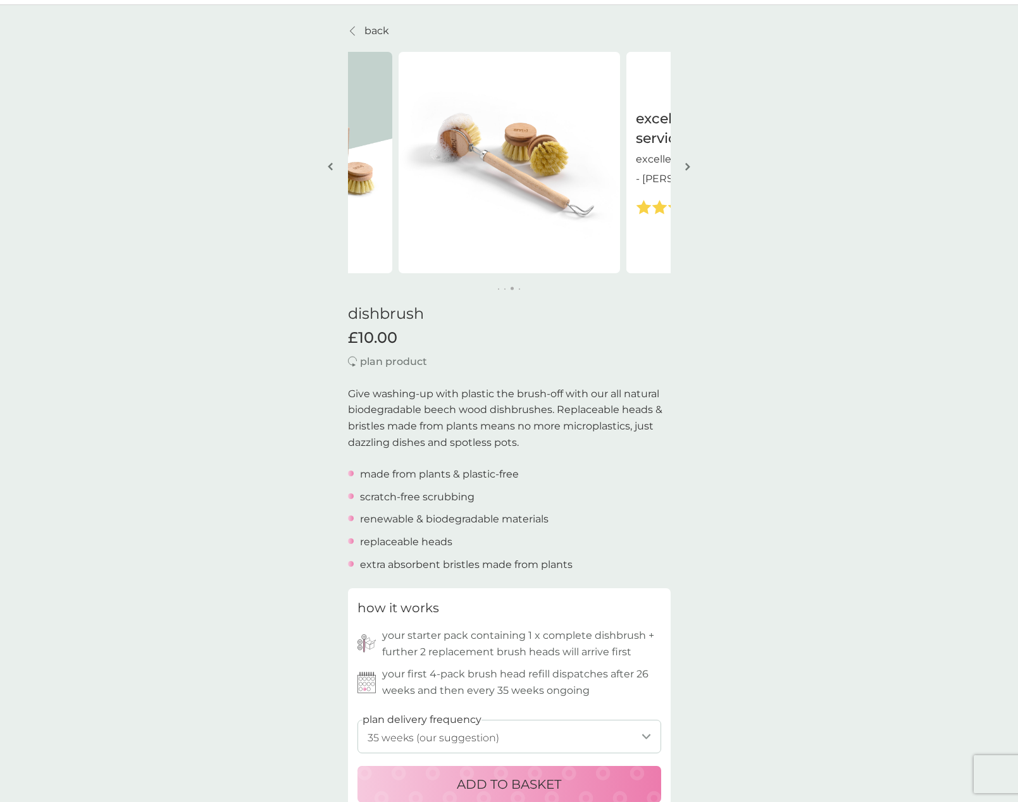
click at [683, 171] on button "button" at bounding box center [687, 167] width 9 height 63
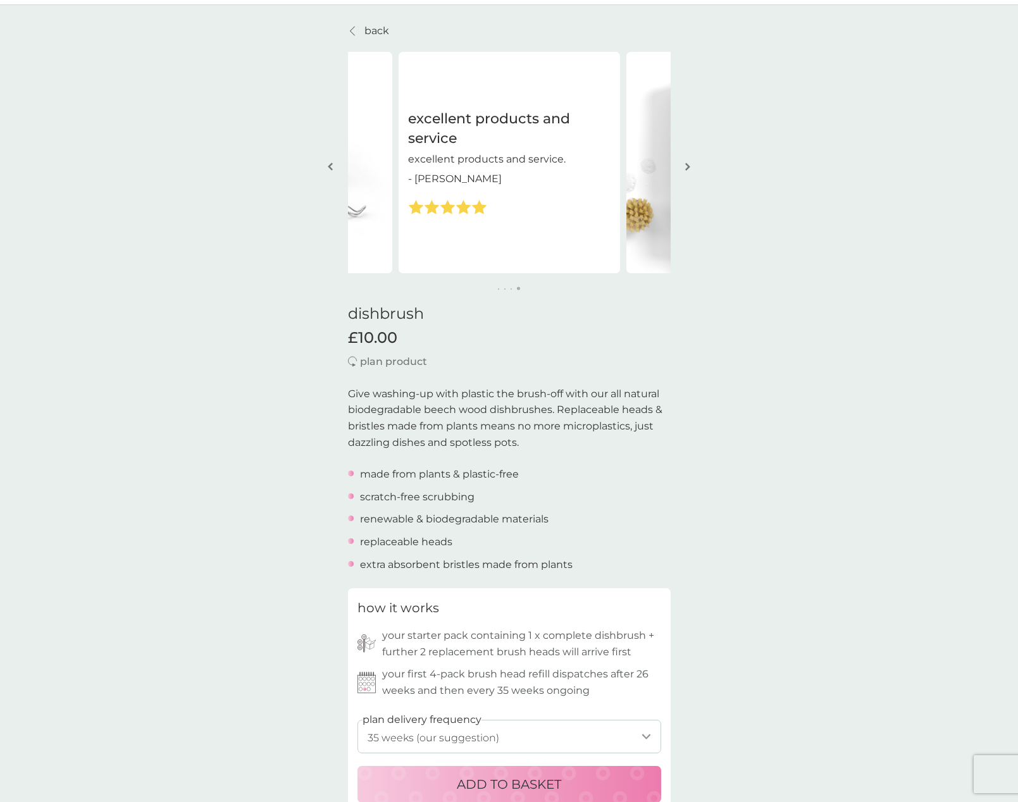
click at [683, 171] on button "button" at bounding box center [687, 167] width 9 height 63
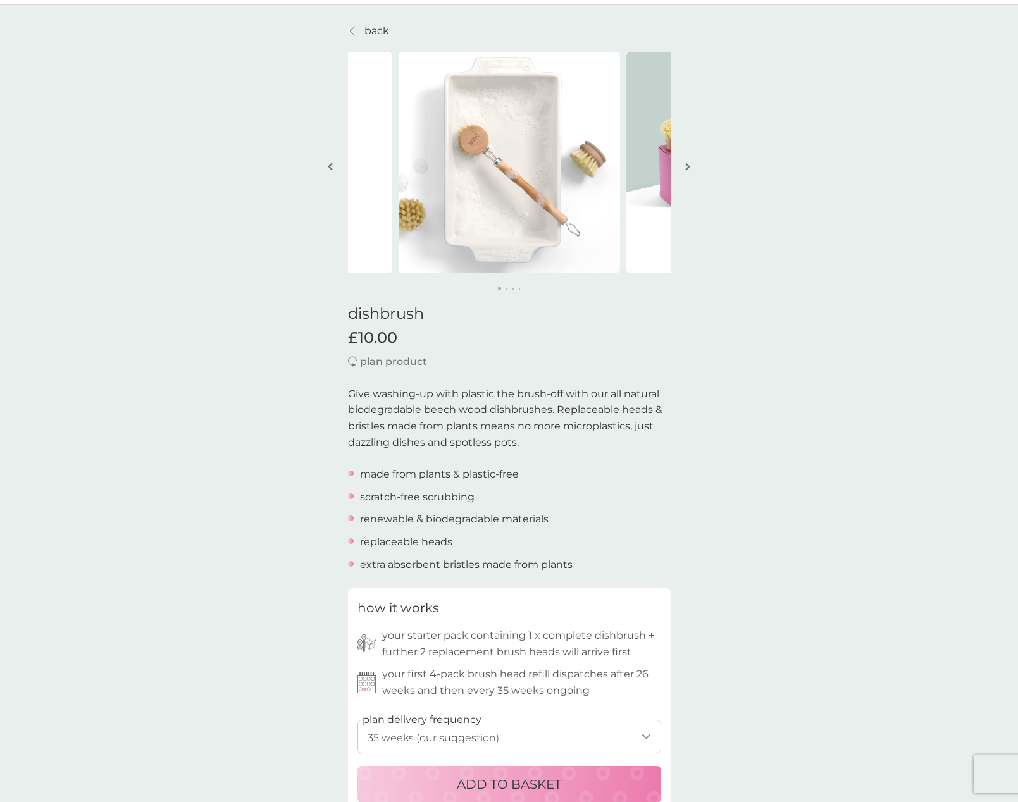
click at [683, 171] on button "button" at bounding box center [687, 167] width 9 height 63
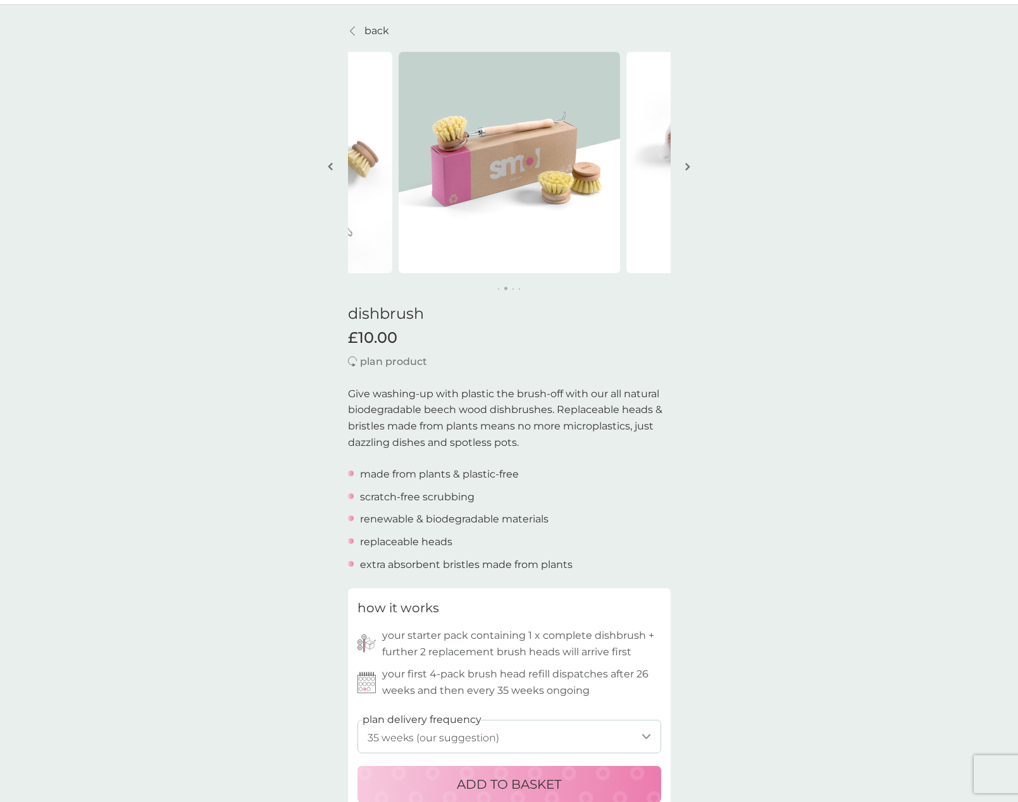
click at [683, 171] on button "button" at bounding box center [687, 167] width 9 height 63
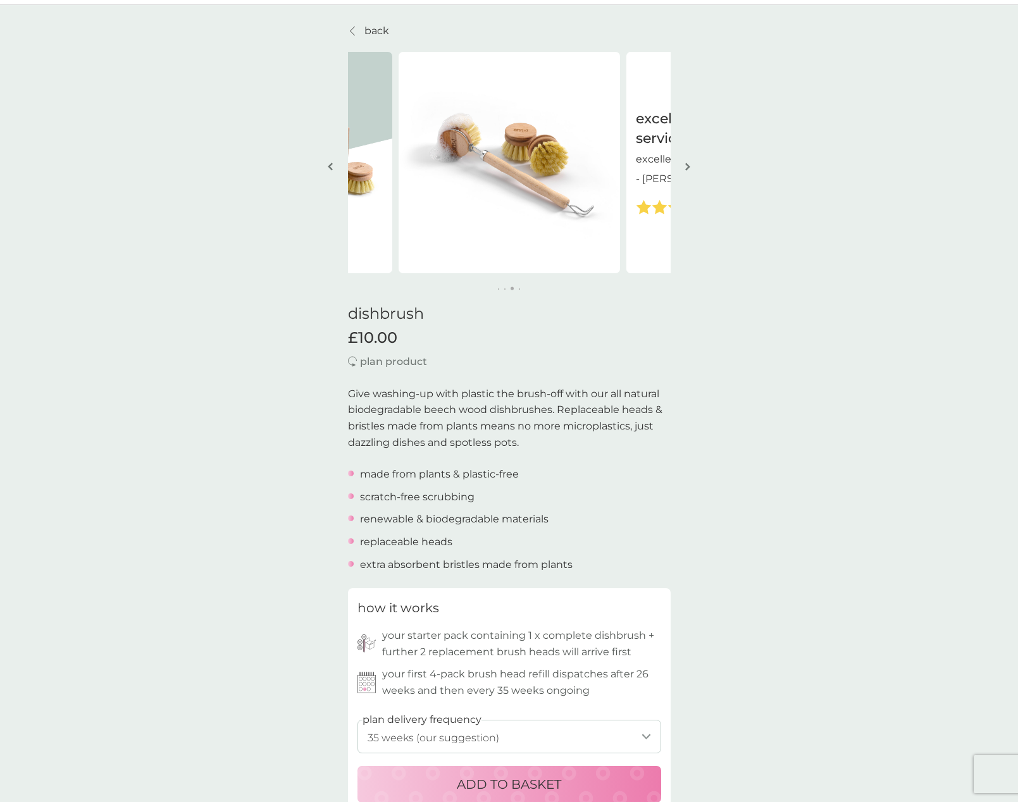
click at [683, 171] on button "button" at bounding box center [687, 167] width 9 height 63
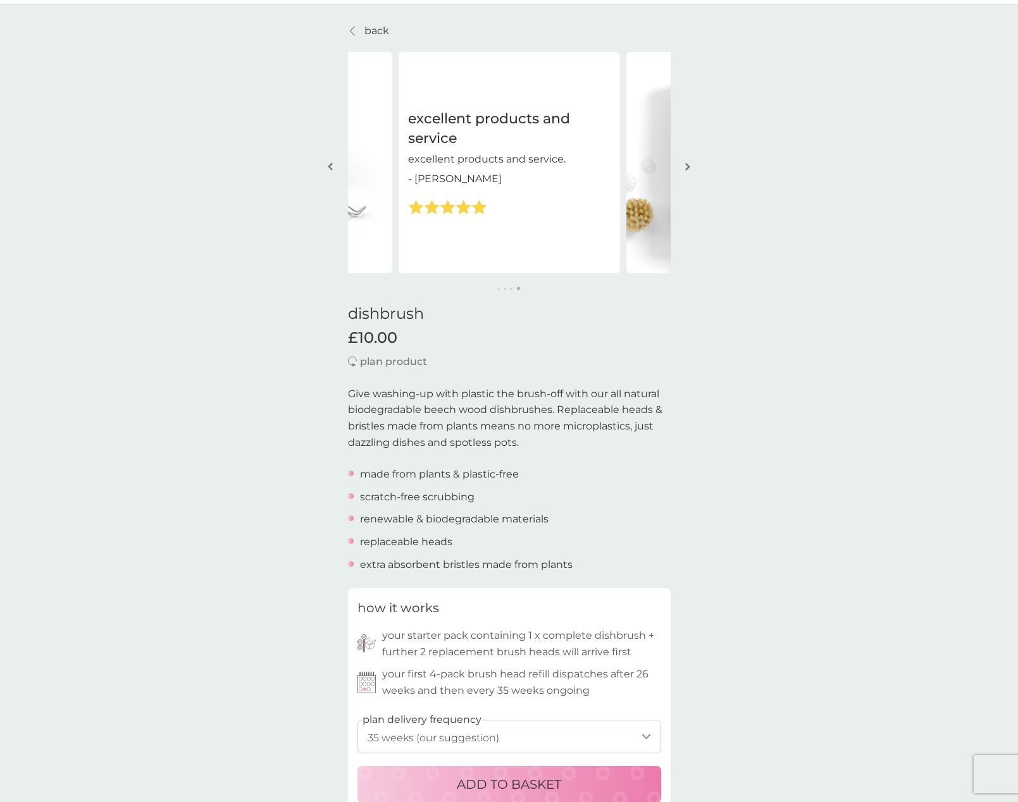
click at [683, 171] on button "button" at bounding box center [687, 167] width 9 height 63
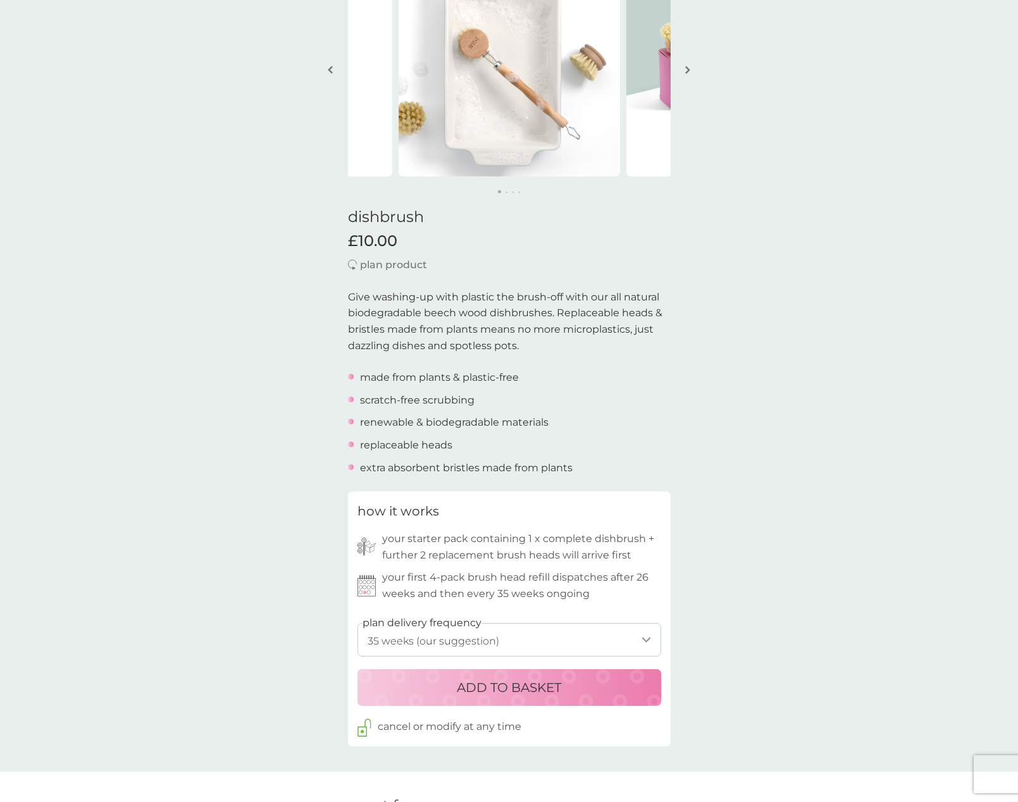
scroll to position [145, 0]
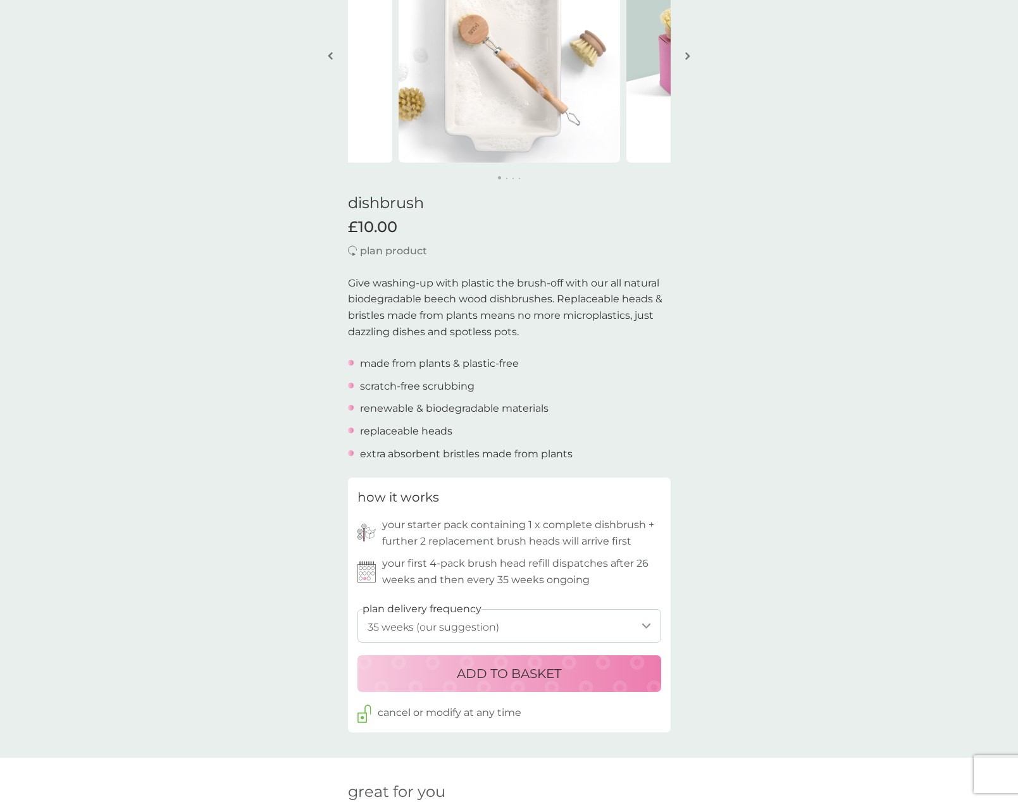
click at [519, 668] on p "ADD TO BASKET" at bounding box center [509, 673] width 104 height 20
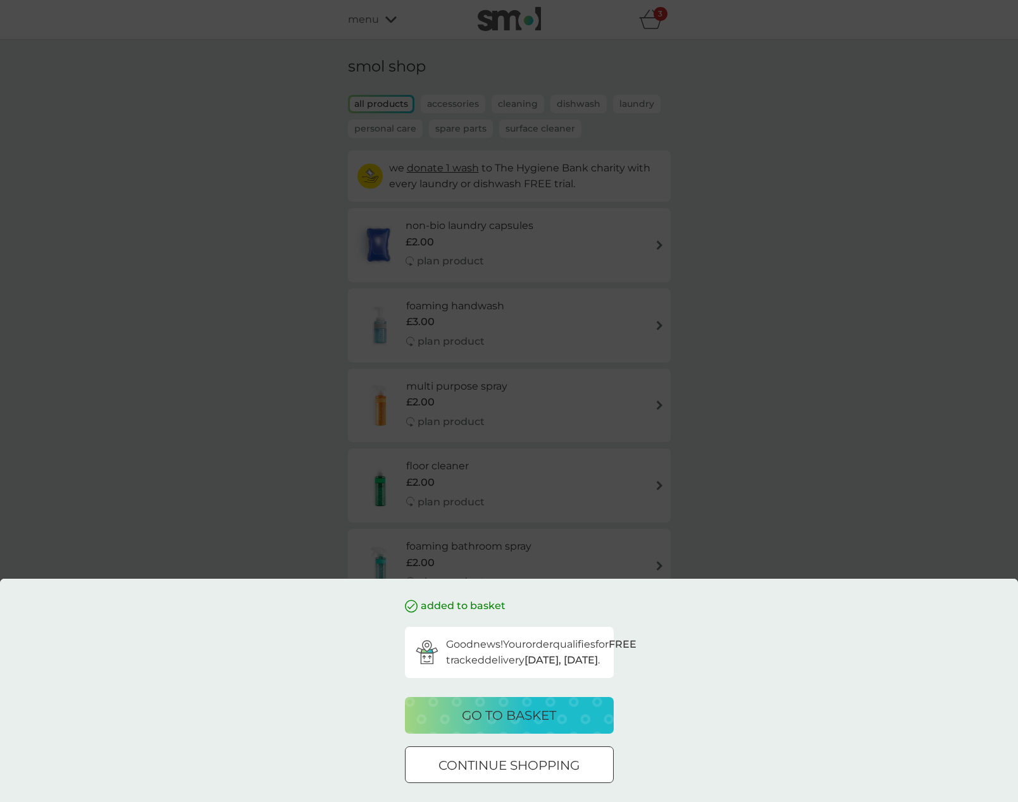
click at [522, 717] on p "go to basket" at bounding box center [509, 715] width 94 height 20
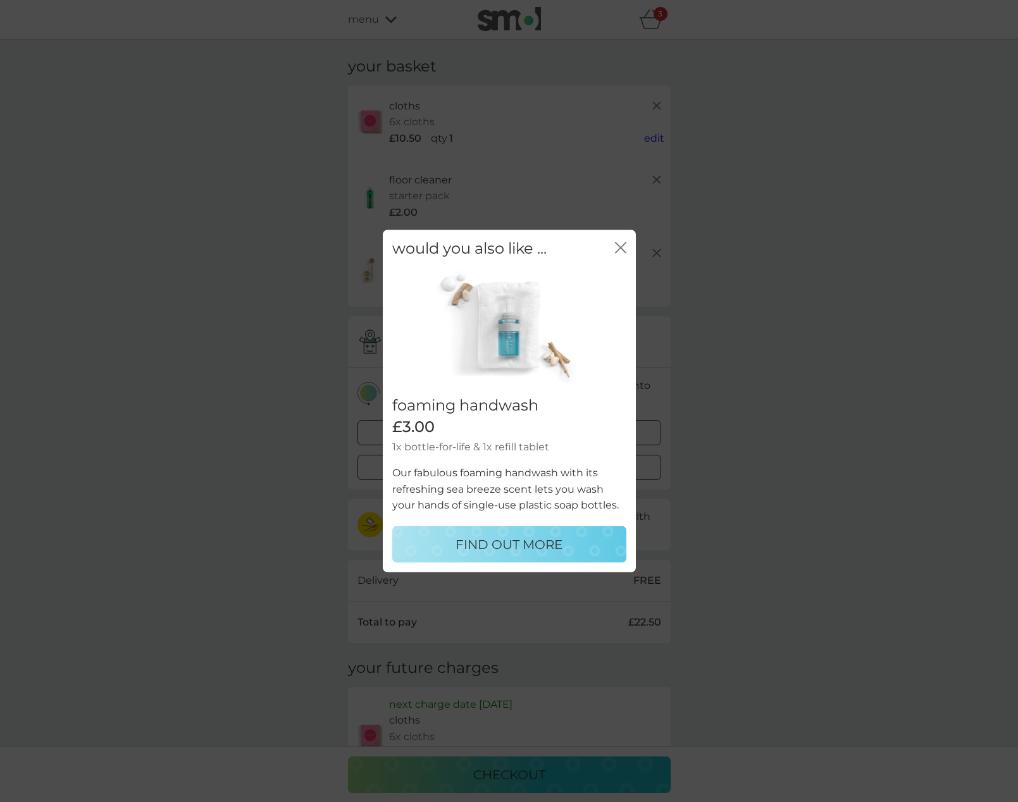
click at [620, 247] on icon "close" at bounding box center [622, 248] width 5 height 10
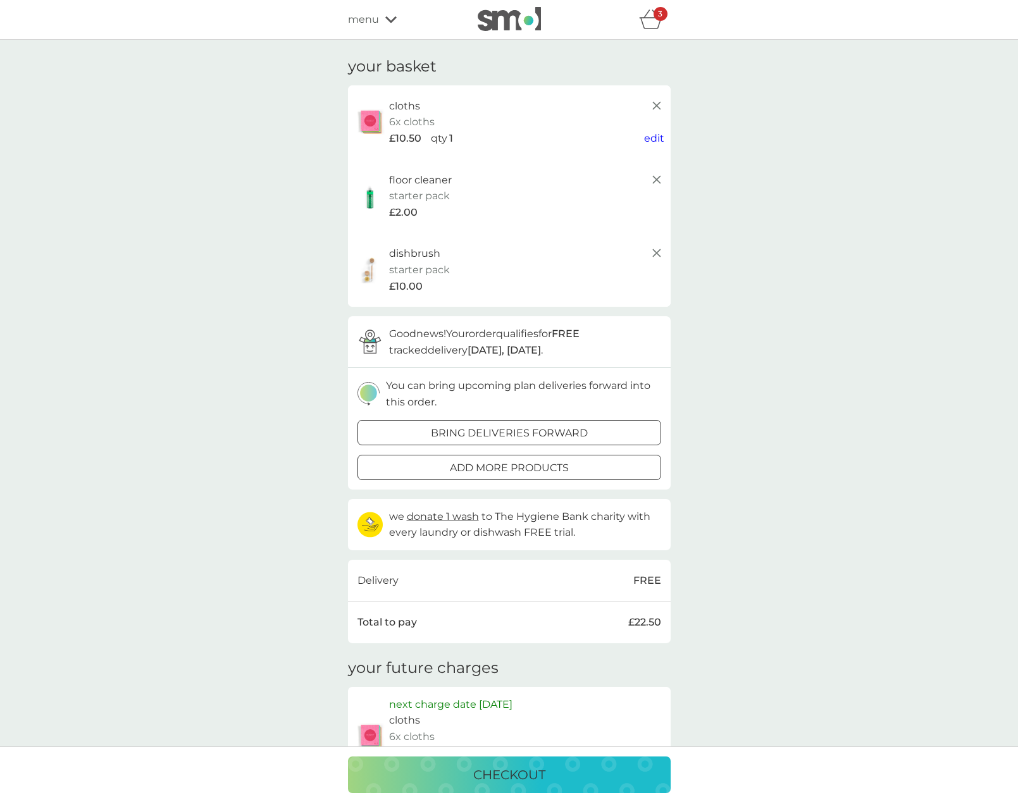
click at [610, 429] on div "bring deliveries forward" at bounding box center [509, 433] width 302 height 16
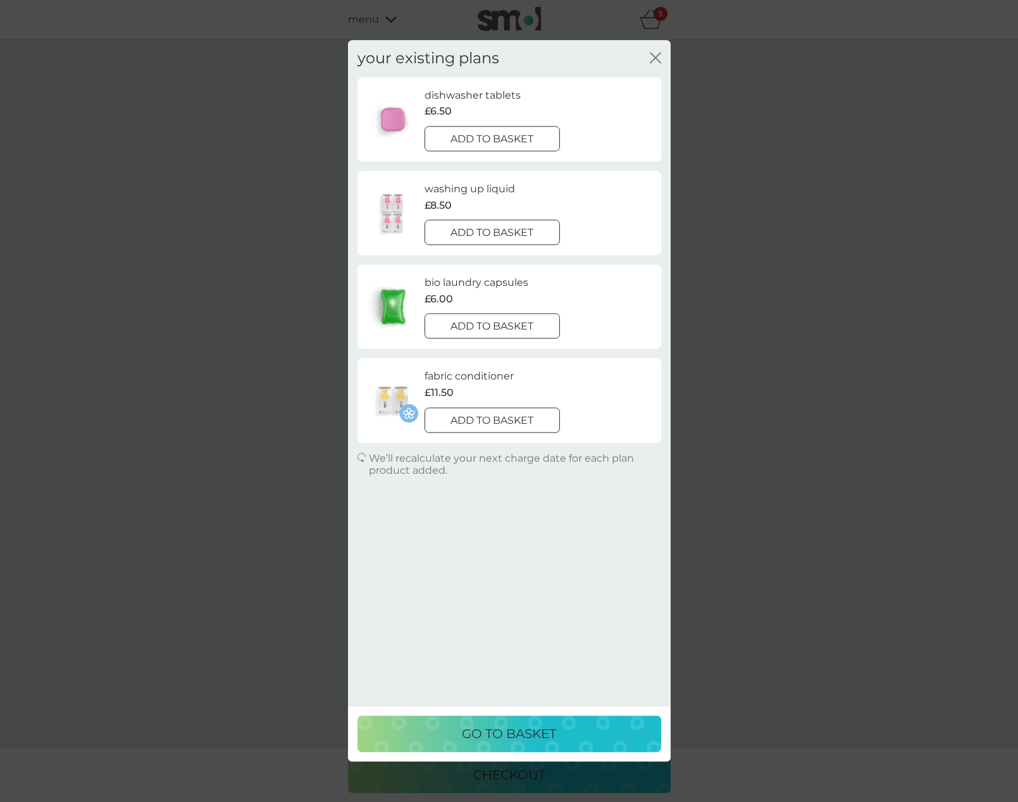
click at [654, 61] on icon "close" at bounding box center [655, 57] width 11 height 11
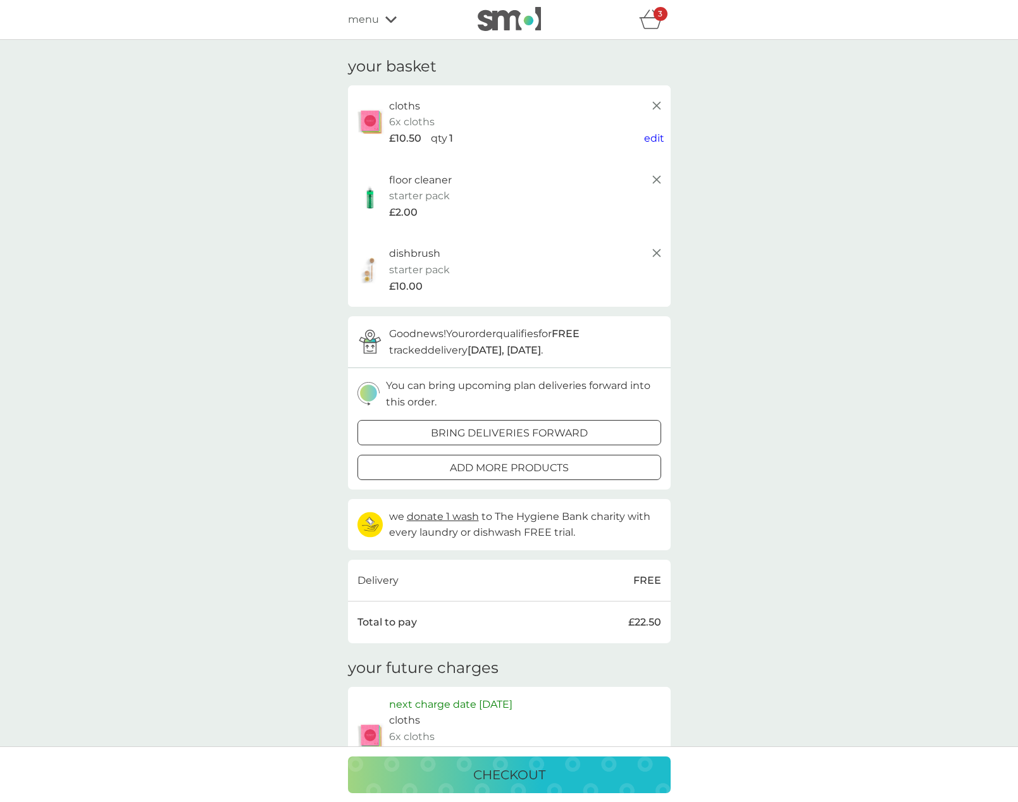
click at [371, 20] on span "menu" at bounding box center [363, 19] width 31 height 16
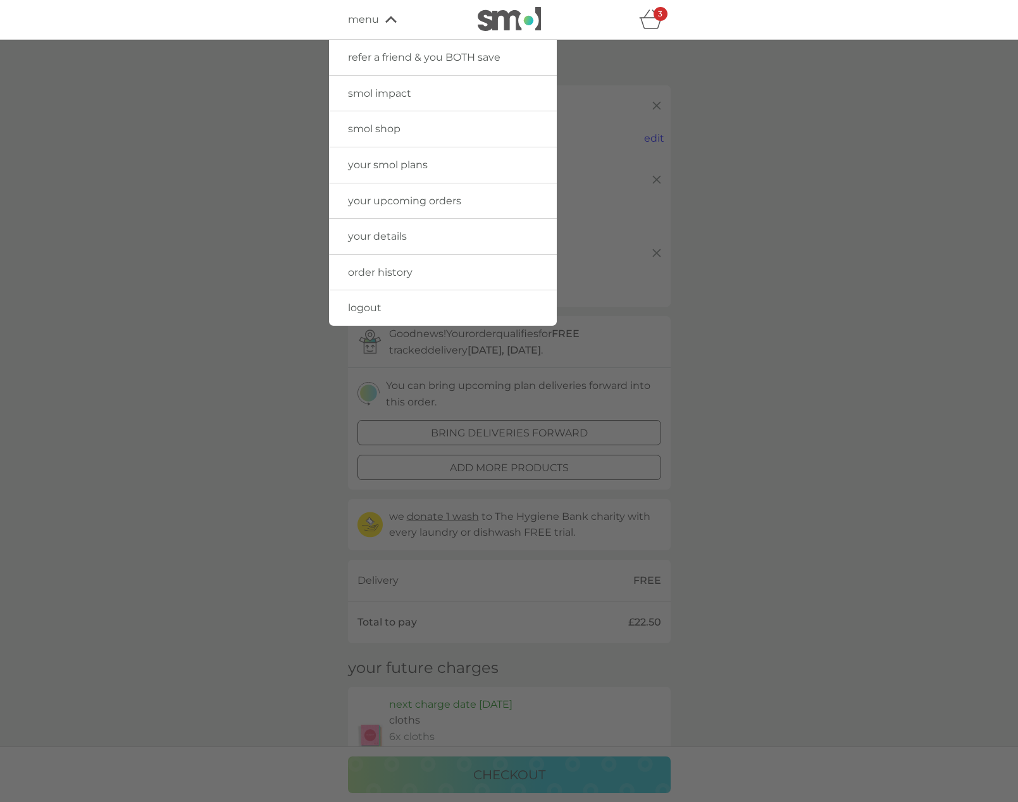
click at [429, 203] on span "your upcoming orders" at bounding box center [404, 201] width 113 height 12
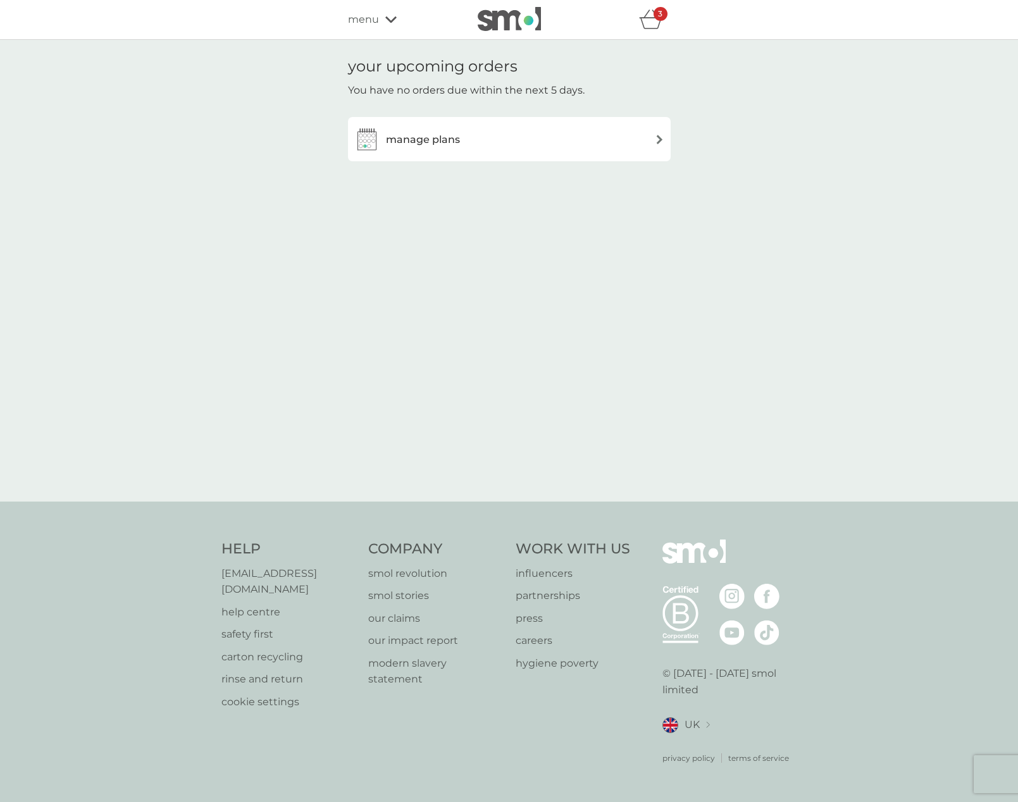
click at [431, 149] on div "manage plans" at bounding box center [407, 138] width 106 height 25
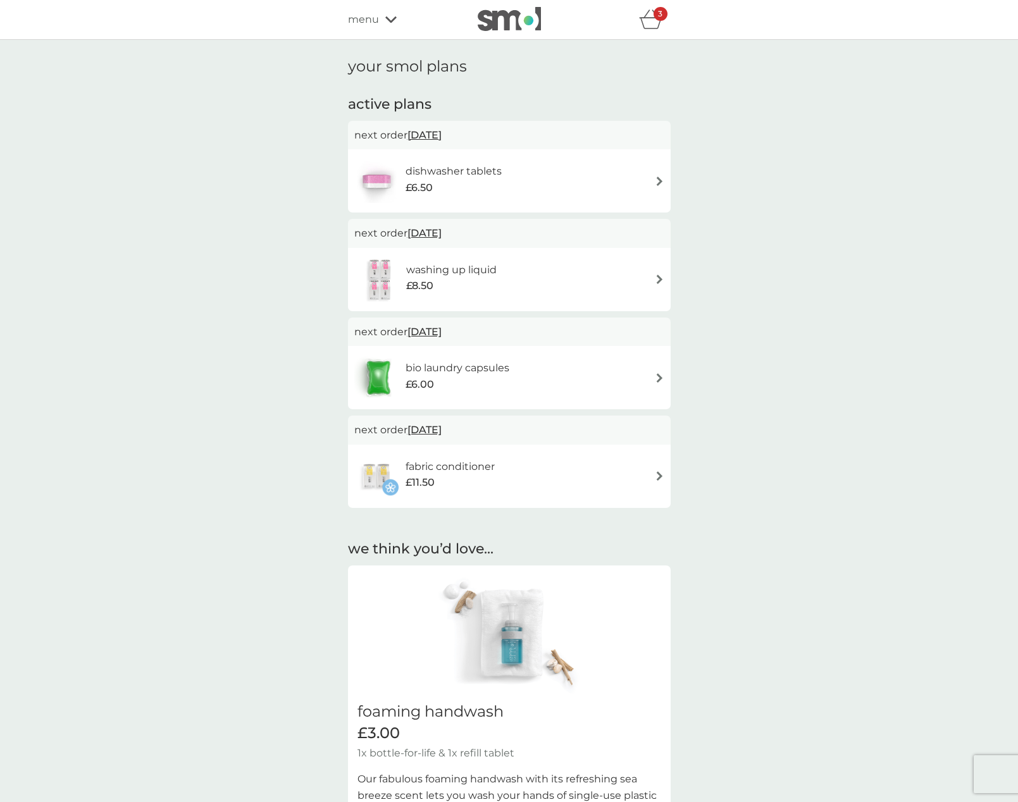
click at [655, 19] on div "3" at bounding box center [660, 14] width 14 height 14
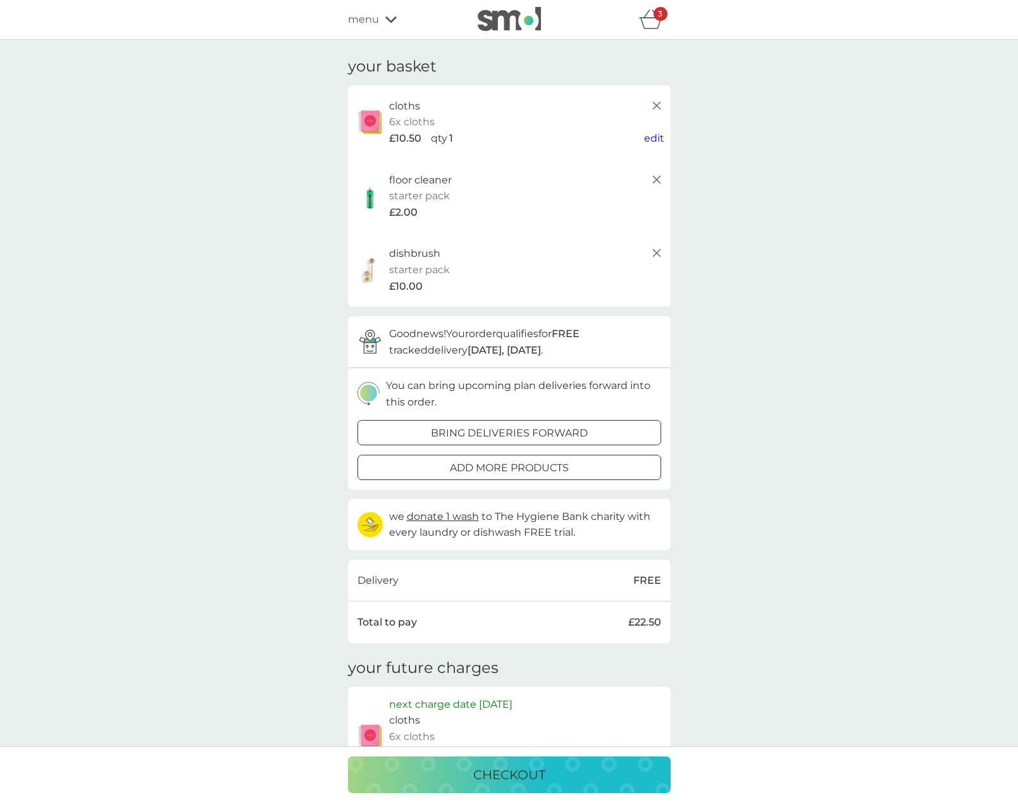
click at [530, 428] on div at bounding box center [509, 432] width 46 height 13
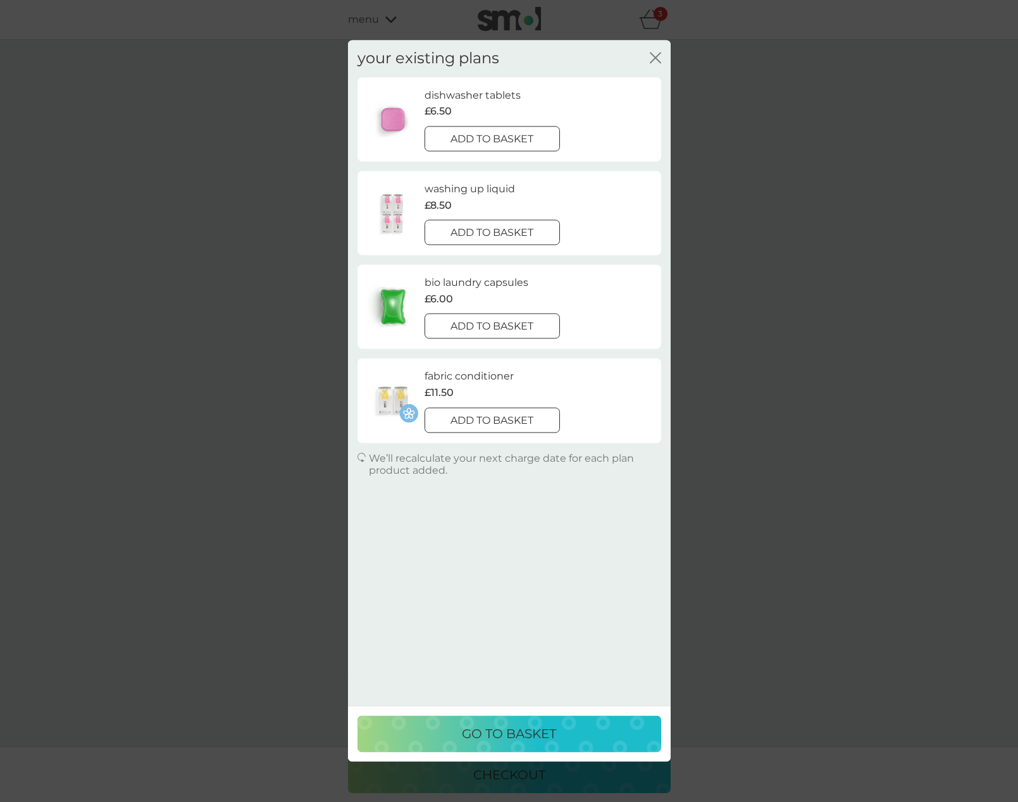
click at [507, 146] on p "add to basket" at bounding box center [491, 139] width 83 height 16
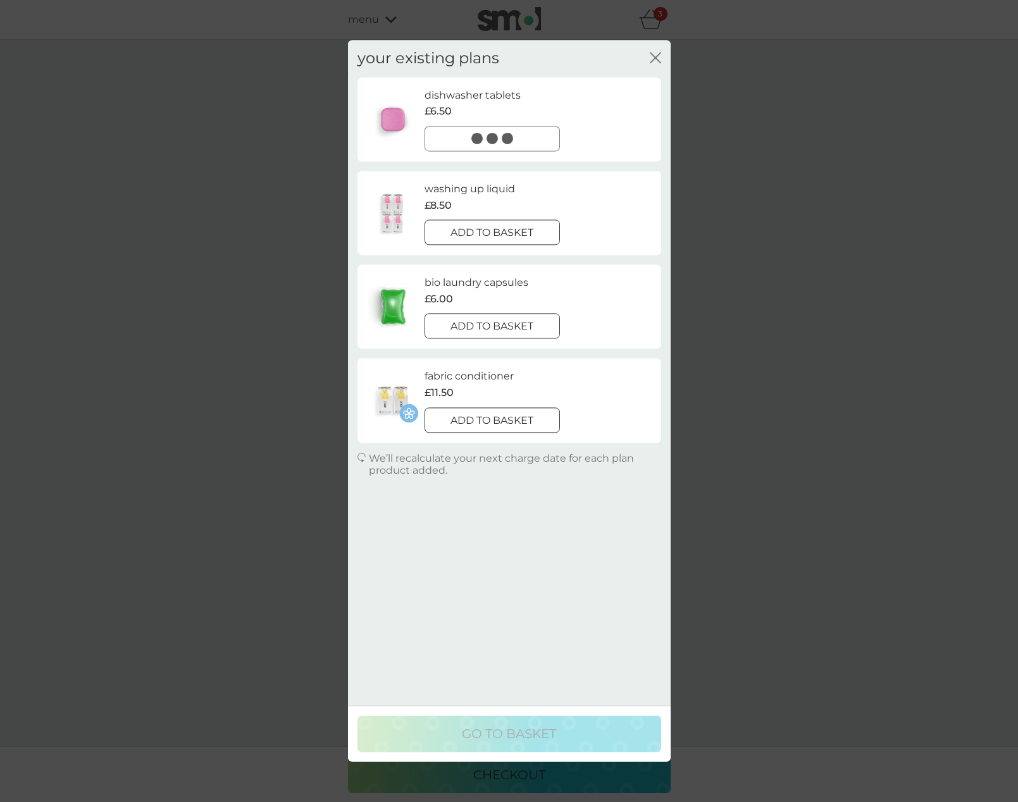
click at [511, 238] on div at bounding box center [492, 232] width 46 height 13
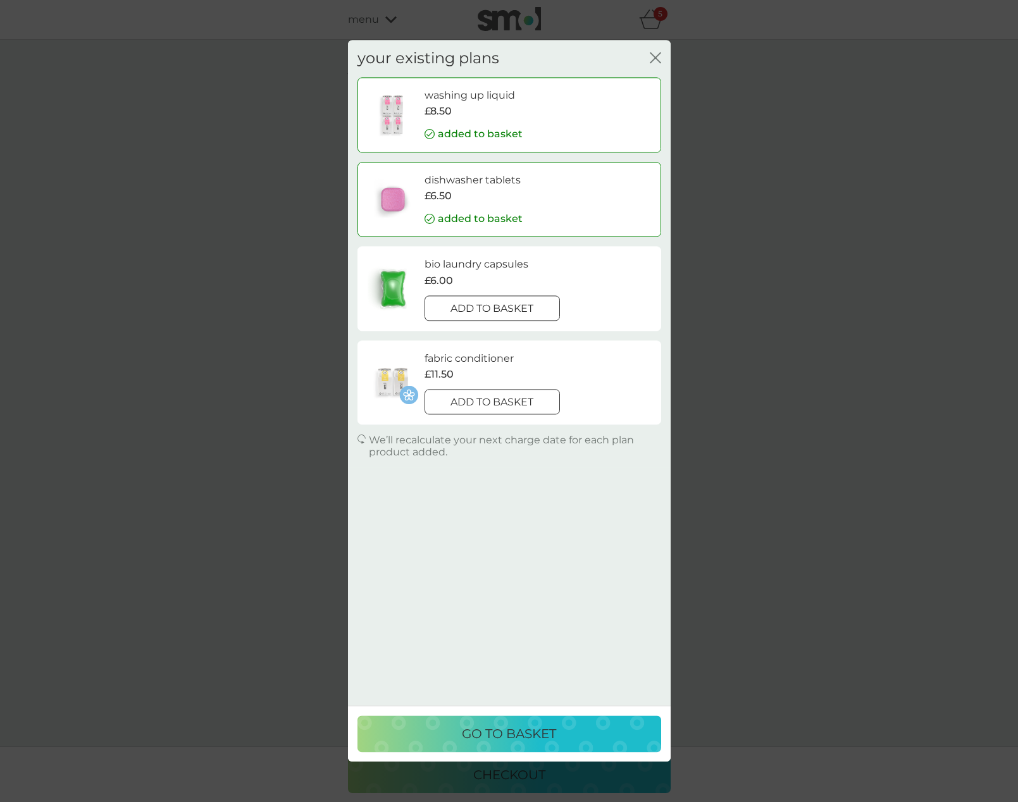
click at [522, 732] on p "go to basket" at bounding box center [509, 734] width 94 height 20
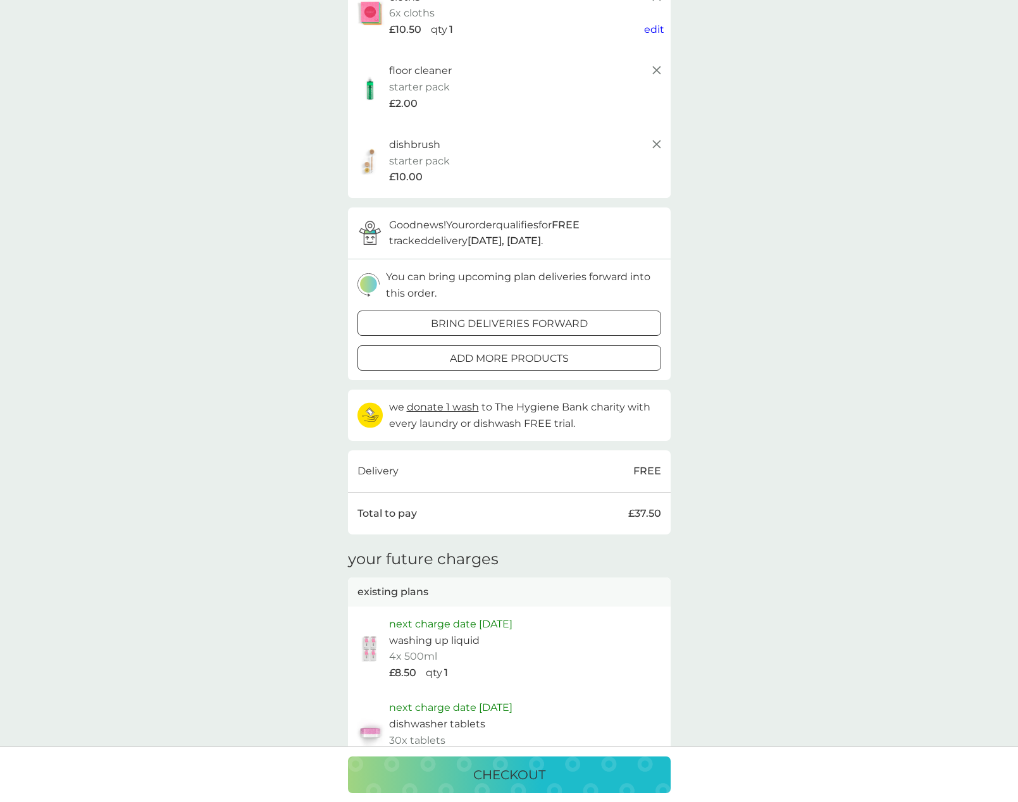
scroll to position [317, 0]
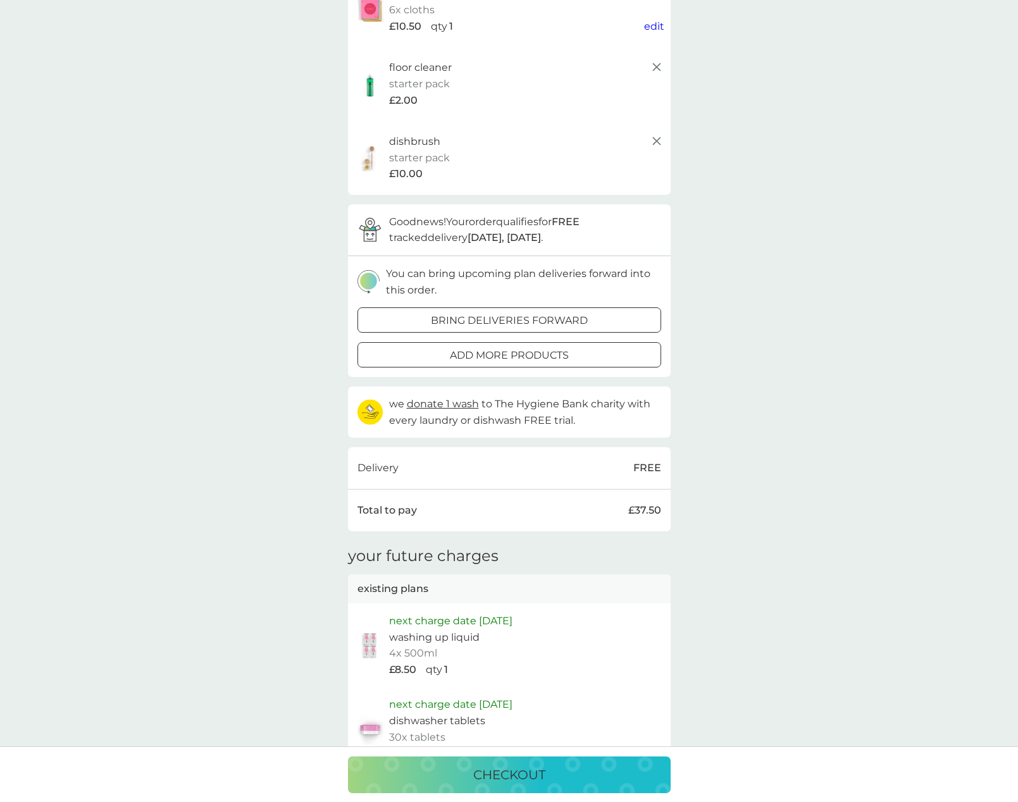
click at [514, 771] on p "checkout" at bounding box center [509, 775] width 72 height 20
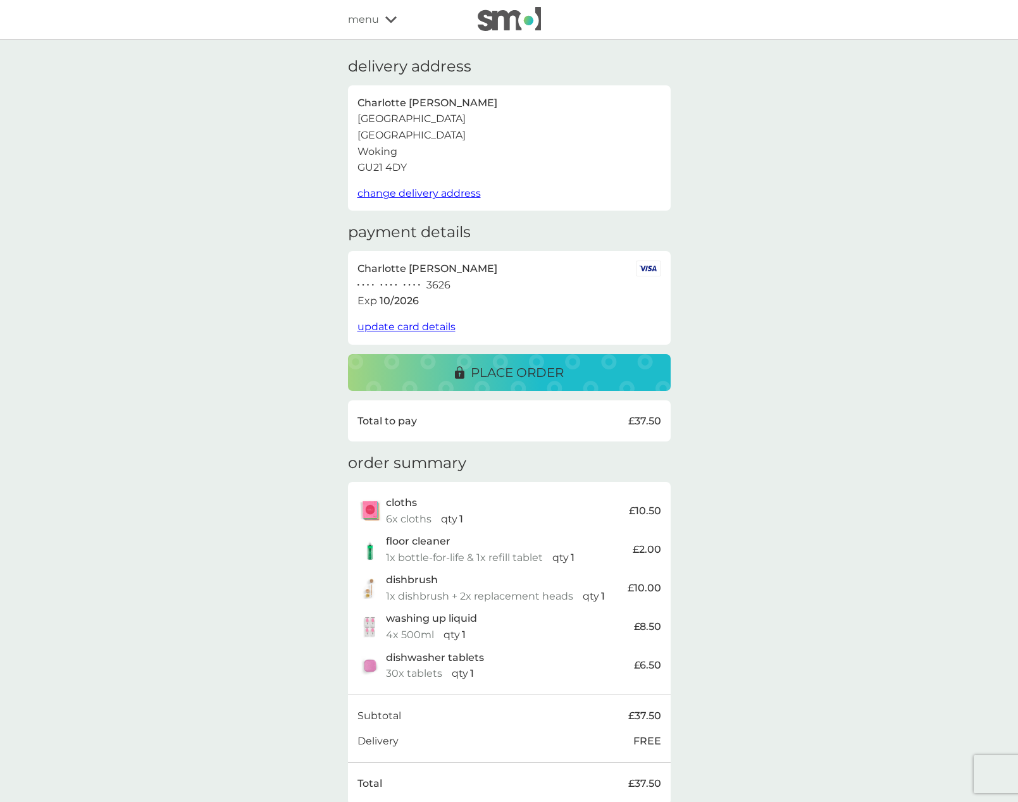
click at [521, 376] on p "place order" at bounding box center [517, 372] width 93 height 20
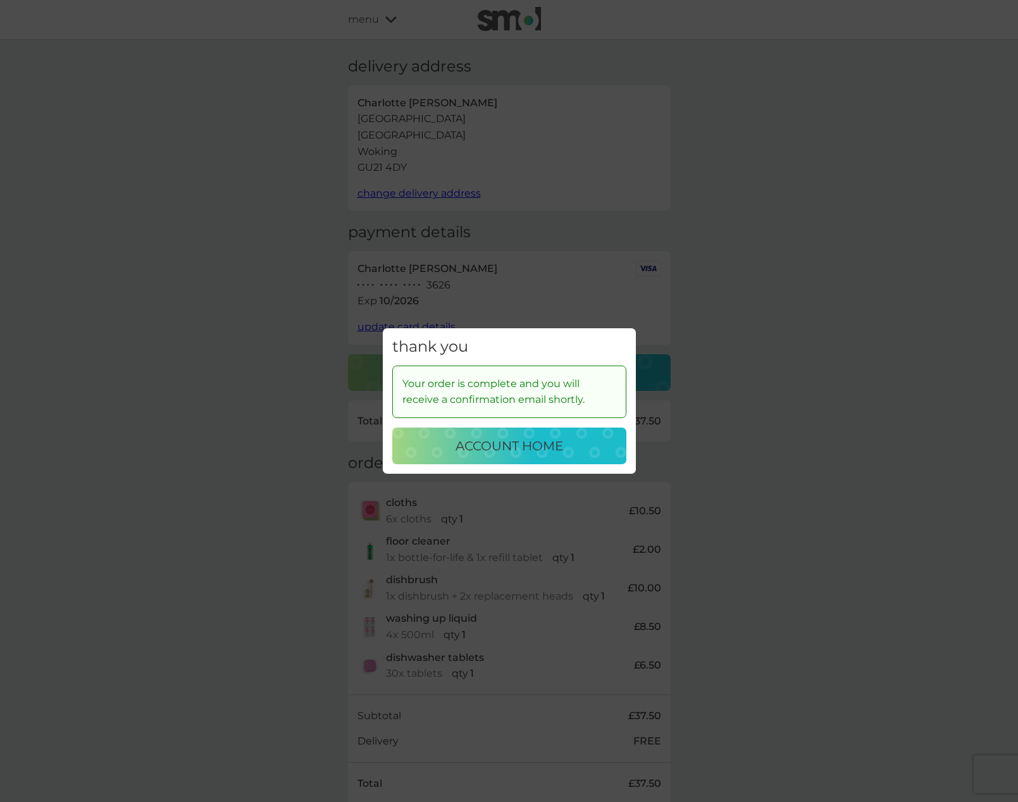
click at [484, 450] on p "account home" at bounding box center [509, 446] width 108 height 20
